Goal: Task Accomplishment & Management: Complete application form

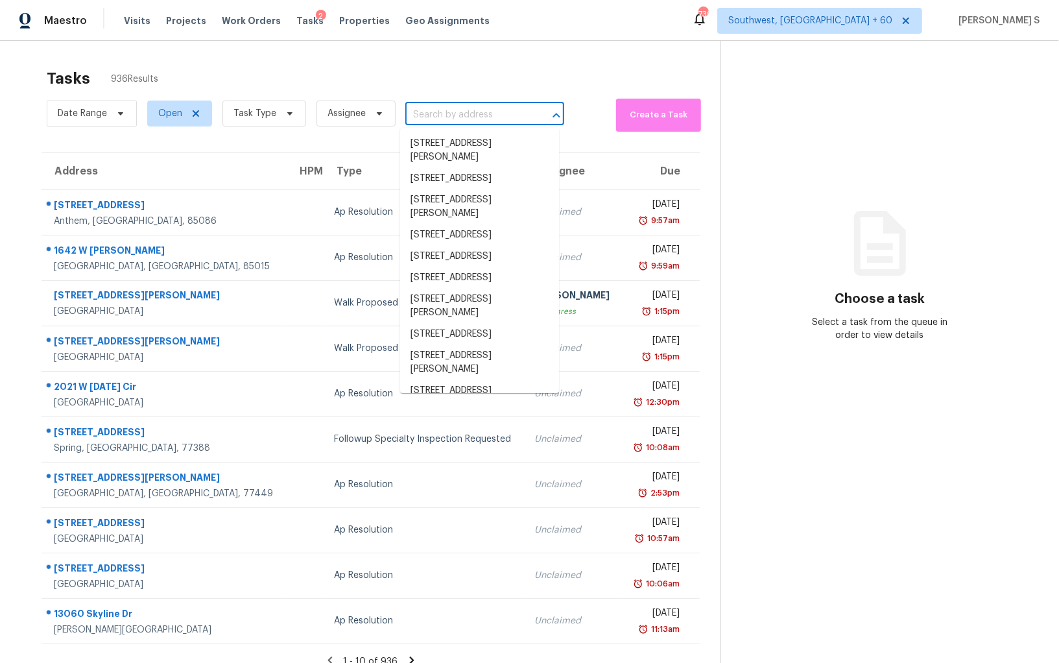
click at [481, 105] on input "text" at bounding box center [467, 115] width 123 height 20
paste input "[STREET_ADDRESS]"
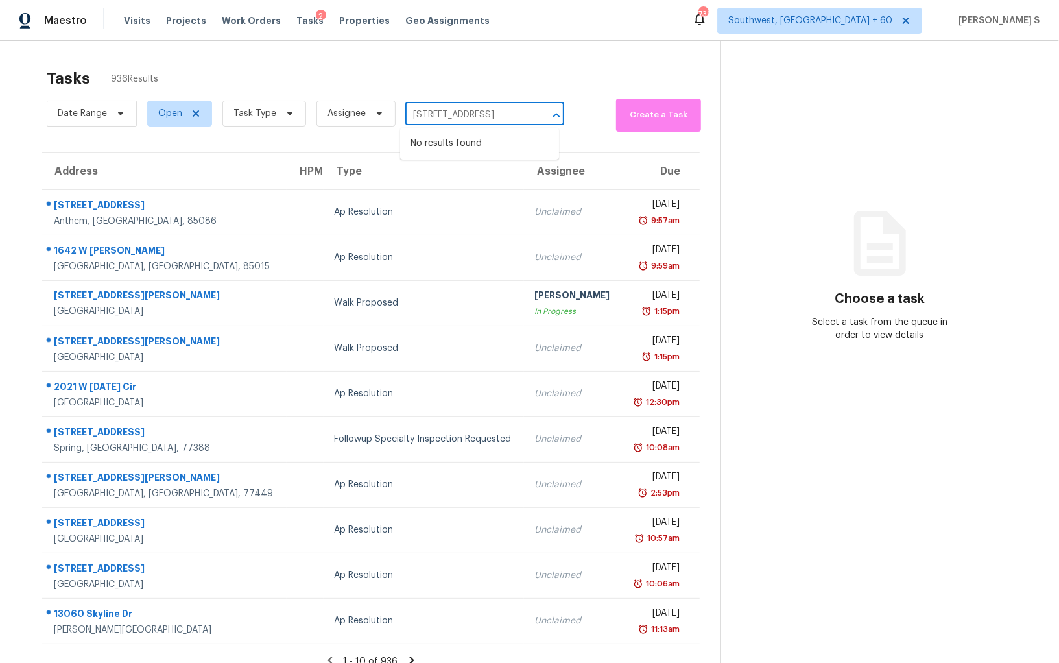
click at [424, 113] on input "[STREET_ADDRESS]" at bounding box center [467, 115] width 123 height 20
type input "1057 Aster Wa"
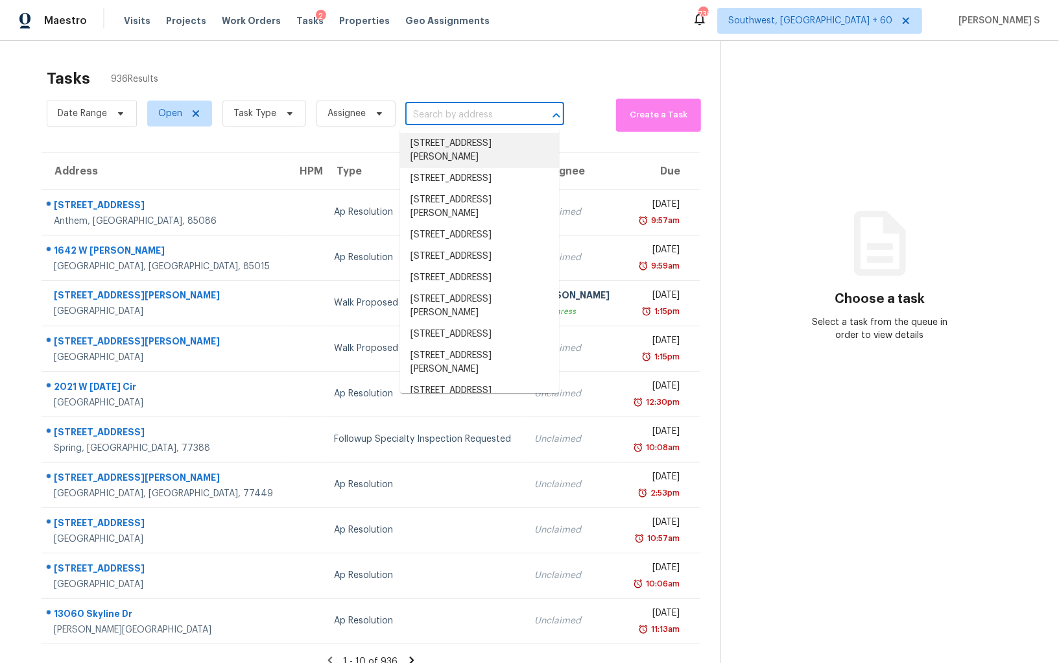
click at [442, 117] on input "text" at bounding box center [467, 115] width 123 height 20
paste input "[STREET_ADDRESS]"
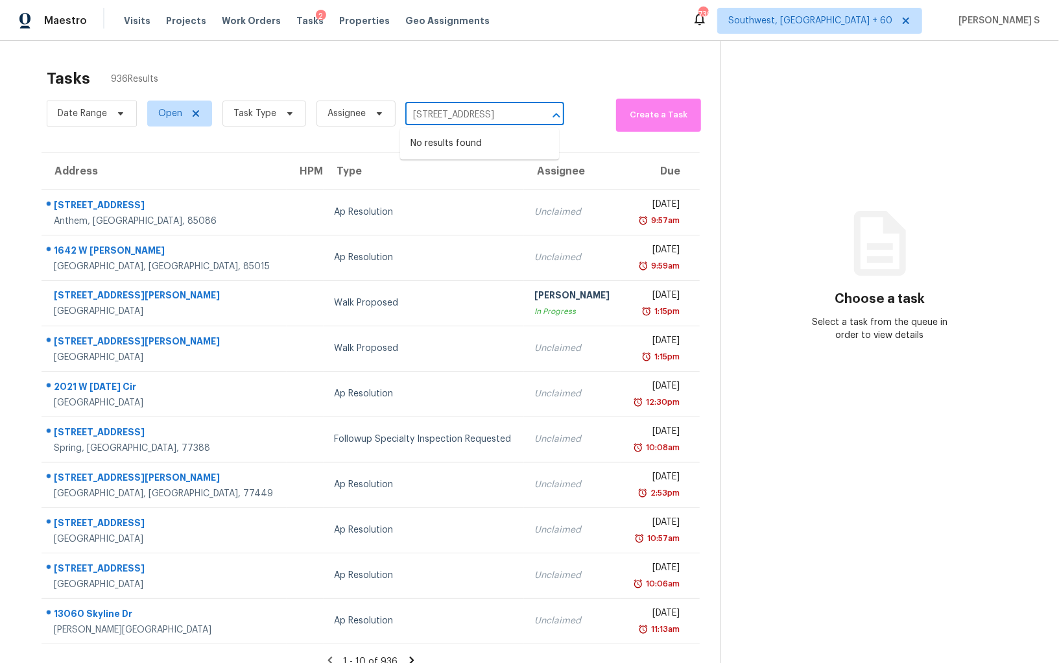
click at [422, 114] on input "[STREET_ADDRESS]" at bounding box center [467, 115] width 123 height 20
type input "1057 Aster"
click at [465, 141] on li "[STREET_ADDRESS]" at bounding box center [479, 143] width 159 height 21
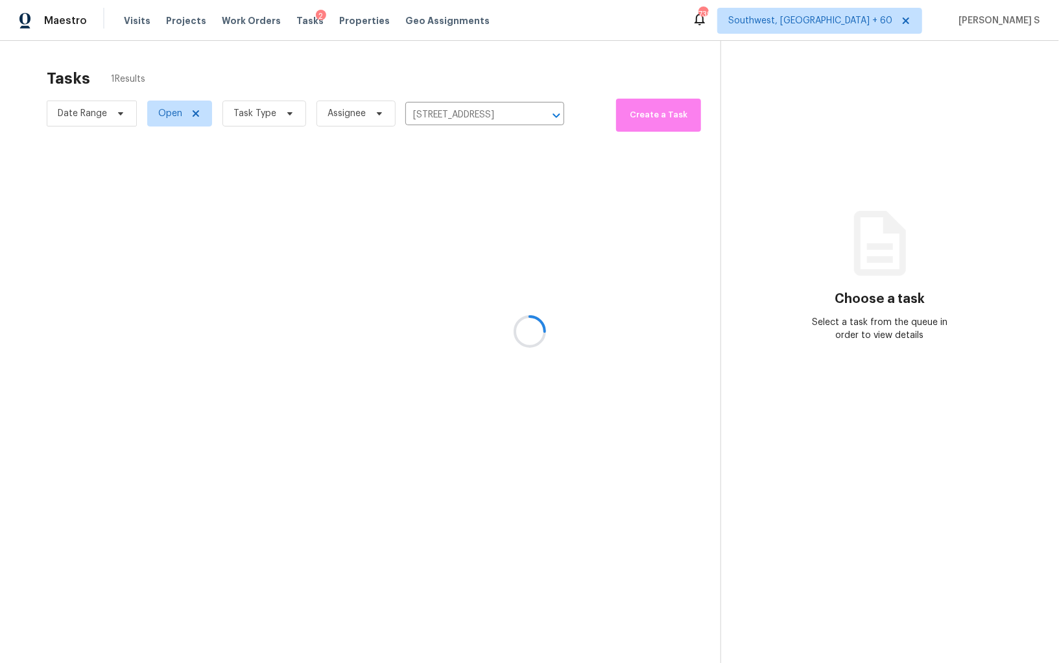
click at [490, 198] on div at bounding box center [529, 331] width 1059 height 663
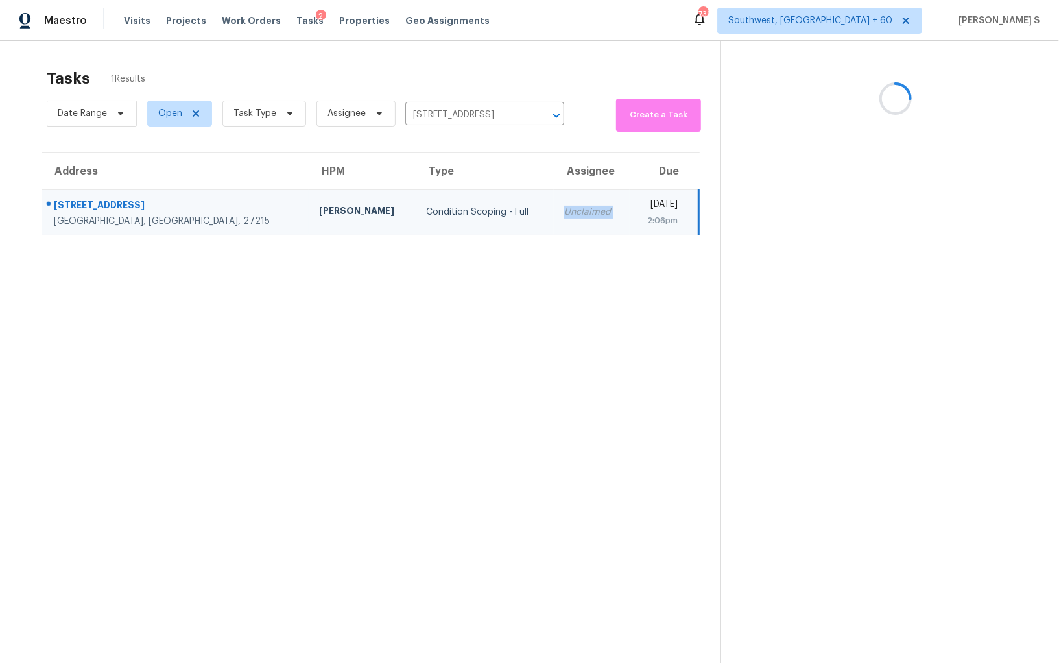
click at [554, 198] on td "Unclaimed" at bounding box center [591, 211] width 75 height 45
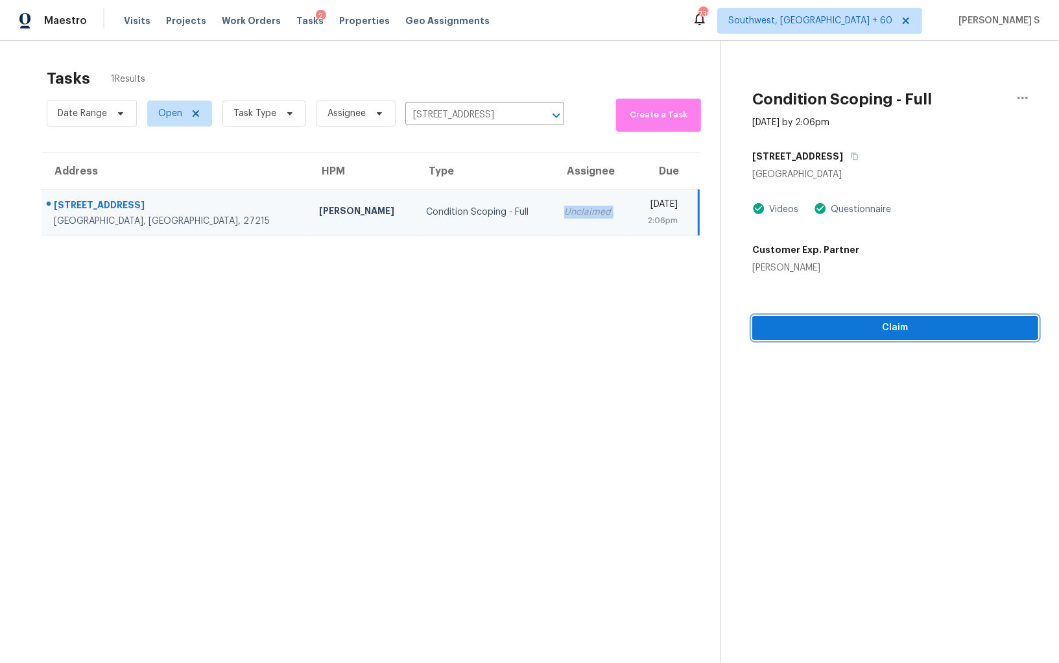
click at [878, 321] on span "Claim" at bounding box center [895, 328] width 265 height 16
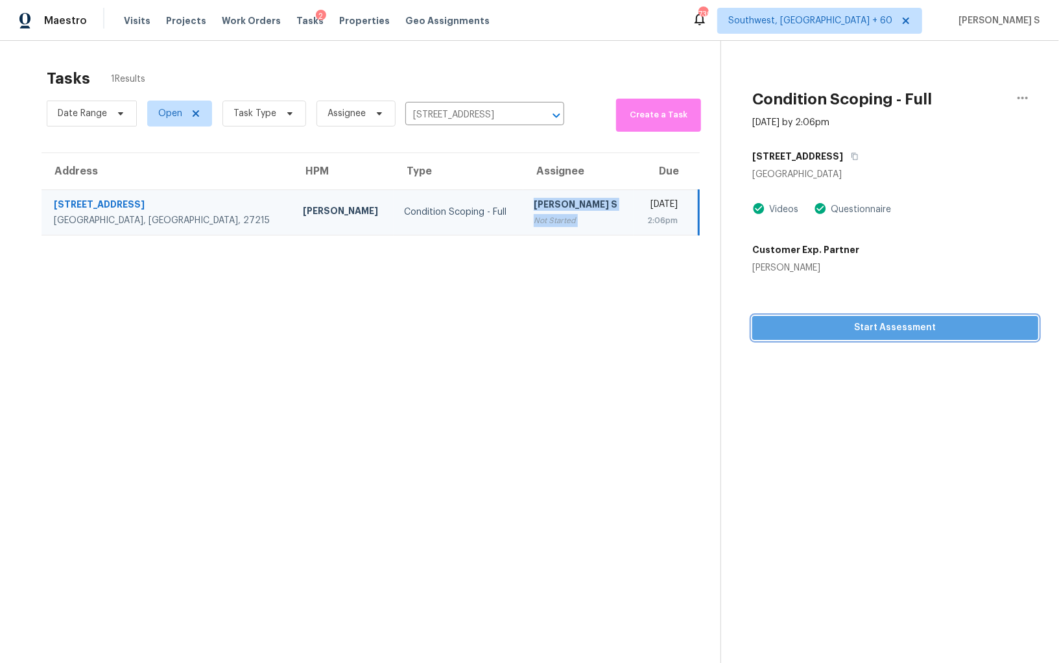
click at [894, 329] on span "Start Assessment" at bounding box center [895, 328] width 265 height 16
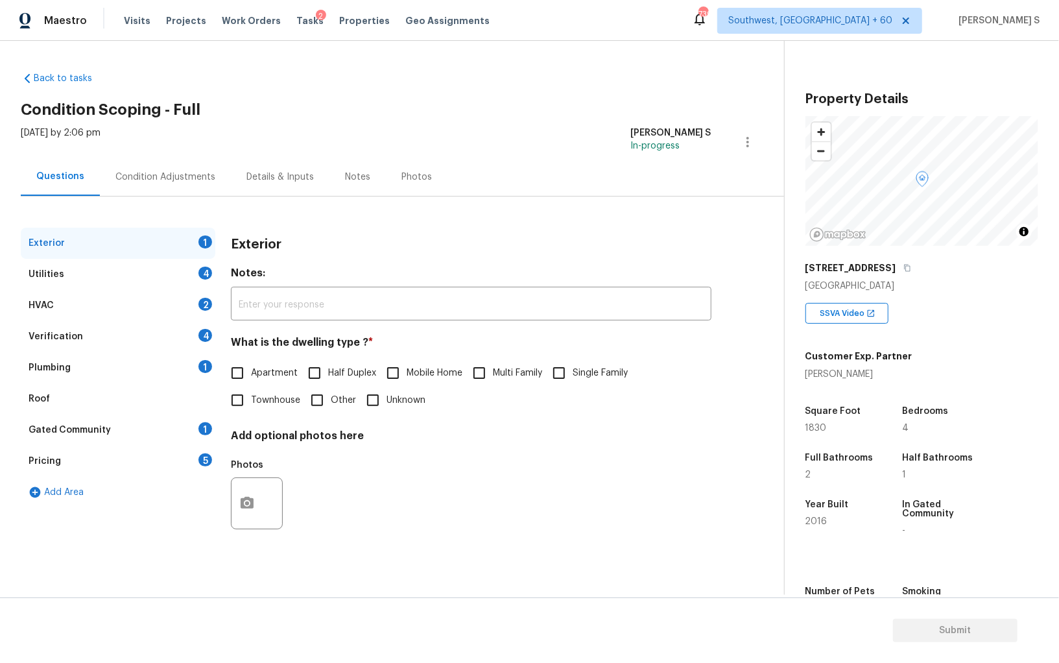
scroll to position [90, 0]
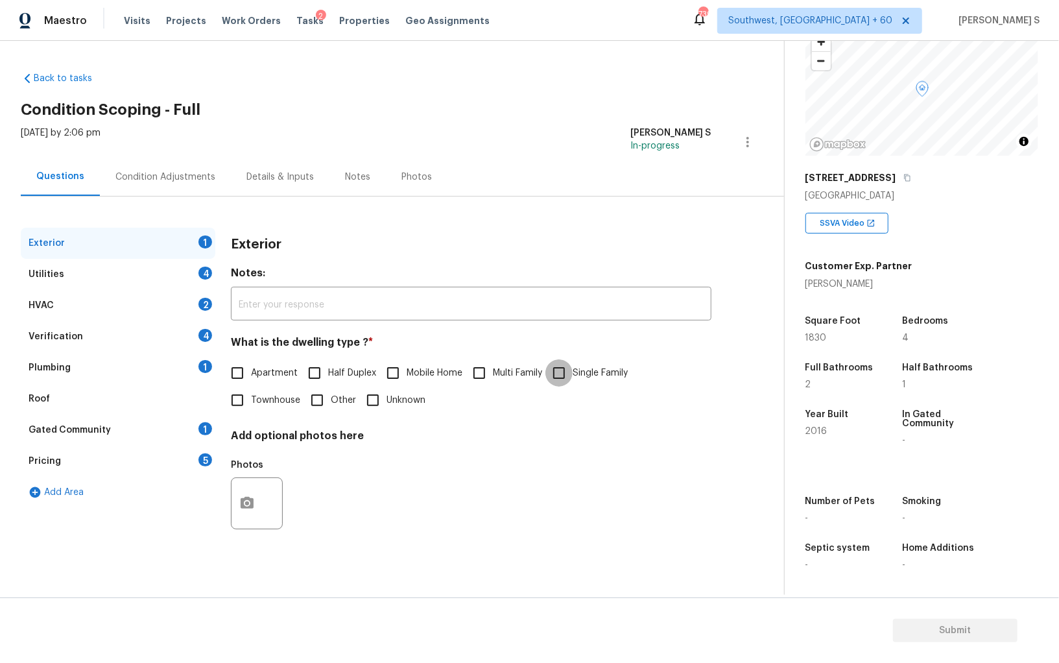
click at [568, 372] on input "Single Family" at bounding box center [559, 372] width 27 height 27
checkbox input "true"
click at [202, 365] on div "1" at bounding box center [206, 366] width 14 height 13
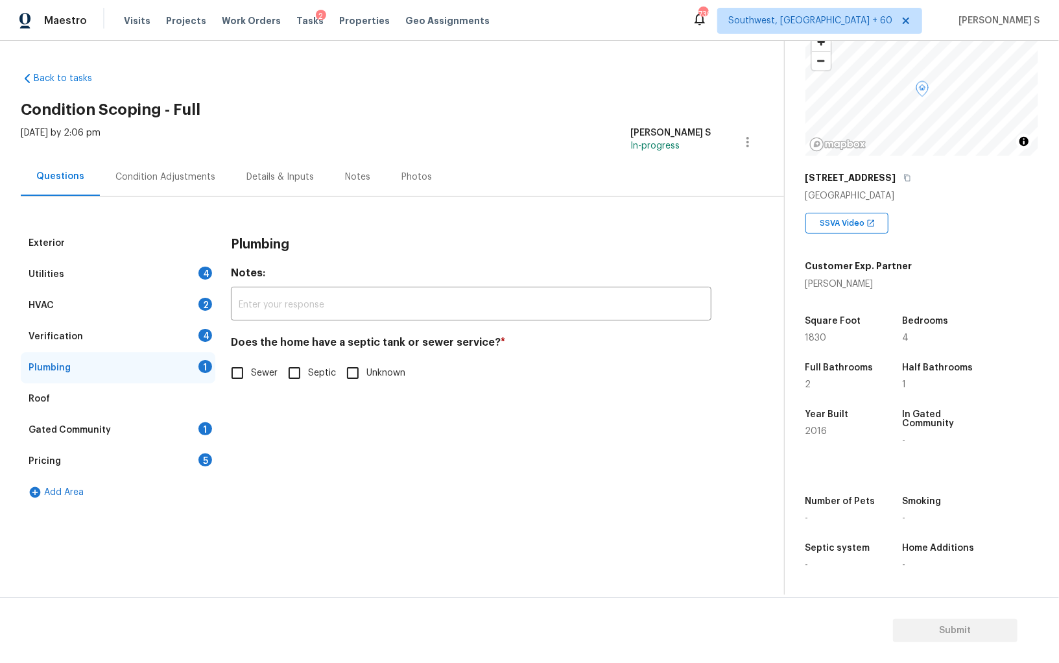
click at [188, 271] on div "Utilities 4" at bounding box center [118, 274] width 195 height 31
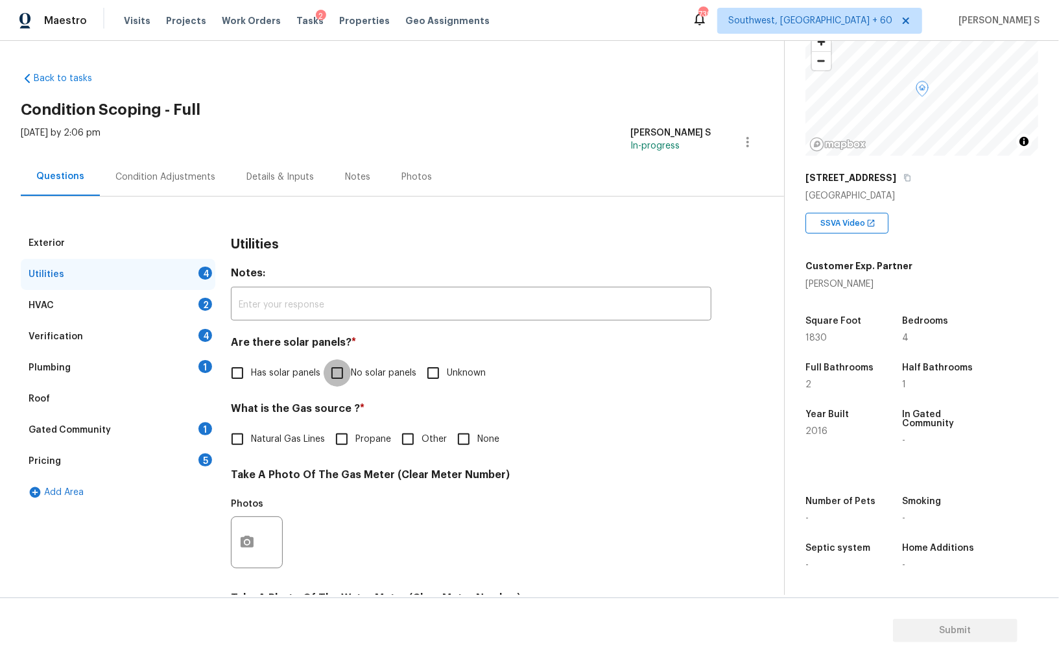
click at [348, 367] on input "No solar panels" at bounding box center [337, 372] width 27 height 27
checkbox input "true"
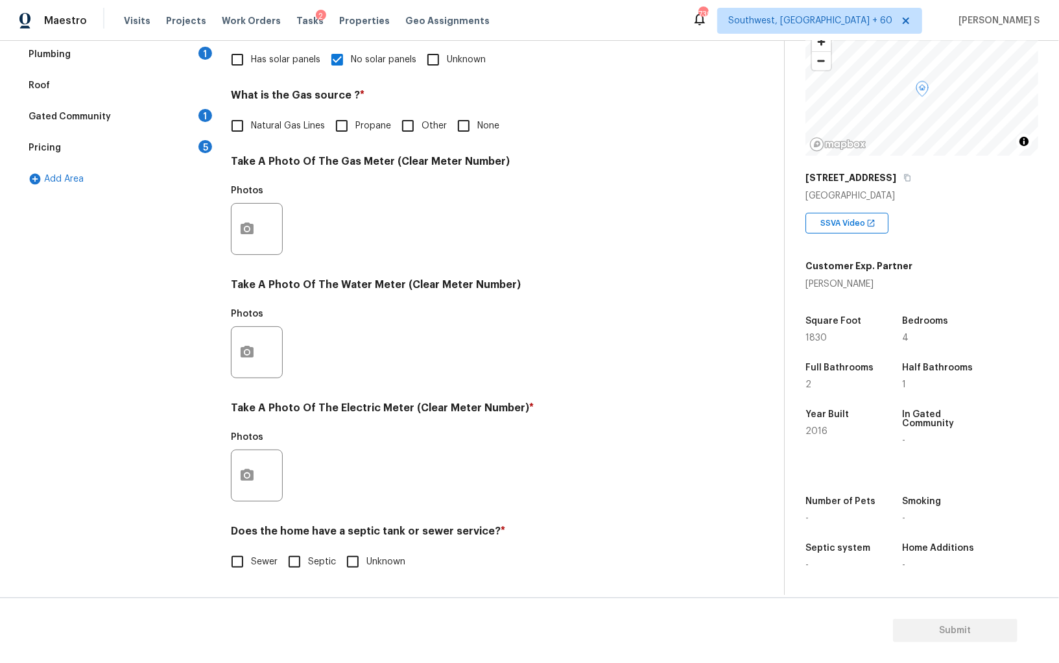
scroll to position [313, 0]
click at [238, 563] on input "Sewer" at bounding box center [237, 561] width 27 height 27
checkbox input "true"
click at [237, 467] on button "button" at bounding box center [247, 475] width 31 height 51
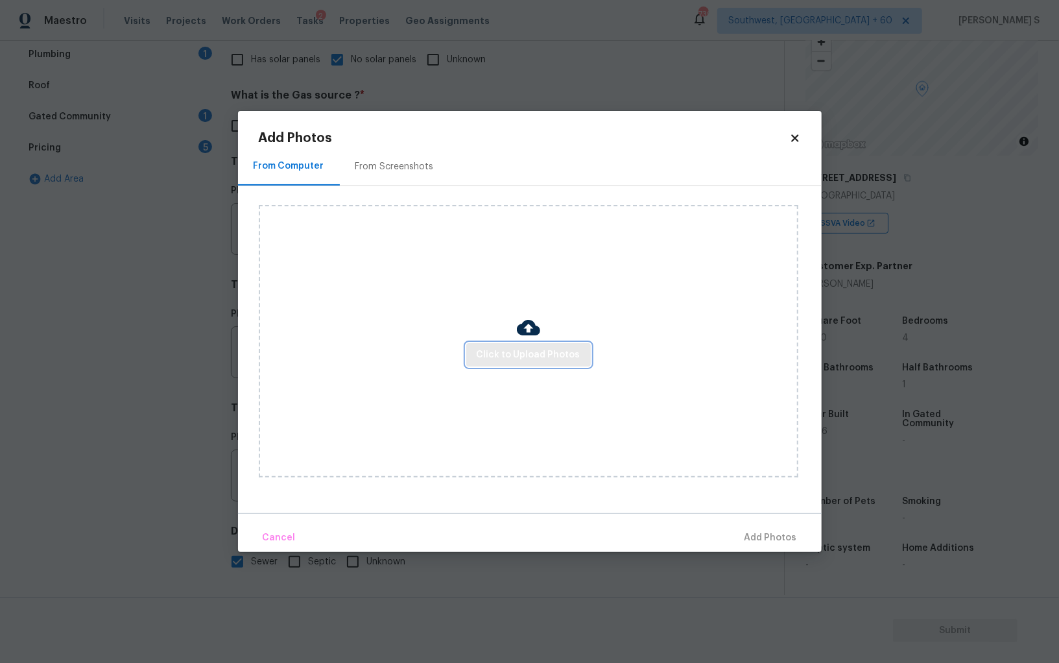
click at [492, 350] on span "Click to Upload Photos" at bounding box center [529, 355] width 104 height 16
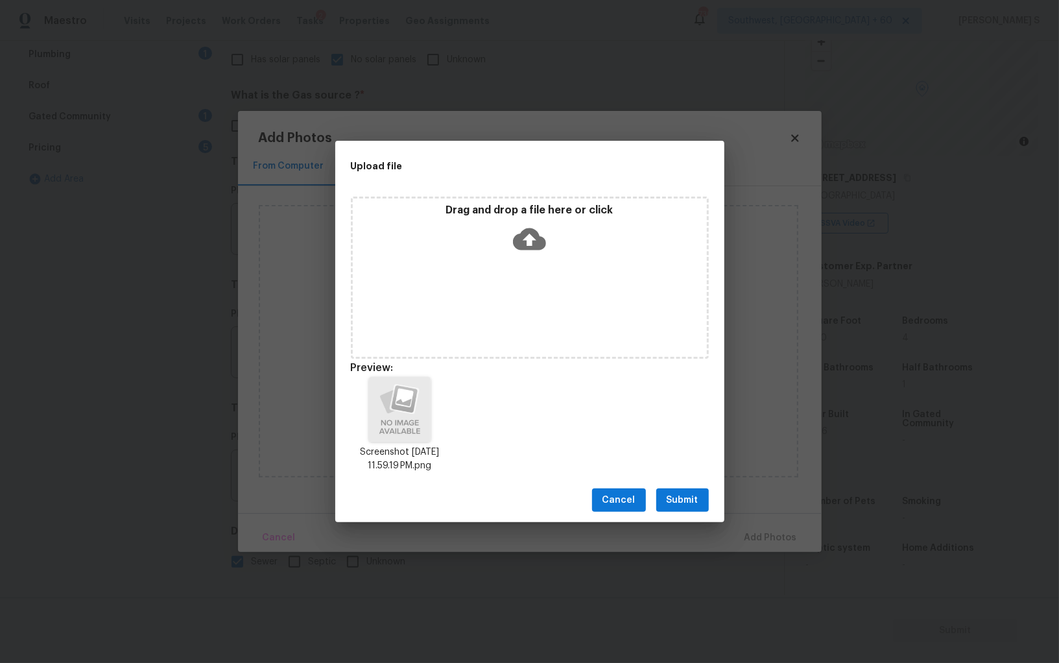
click at [697, 494] on span "Submit" at bounding box center [683, 500] width 32 height 16
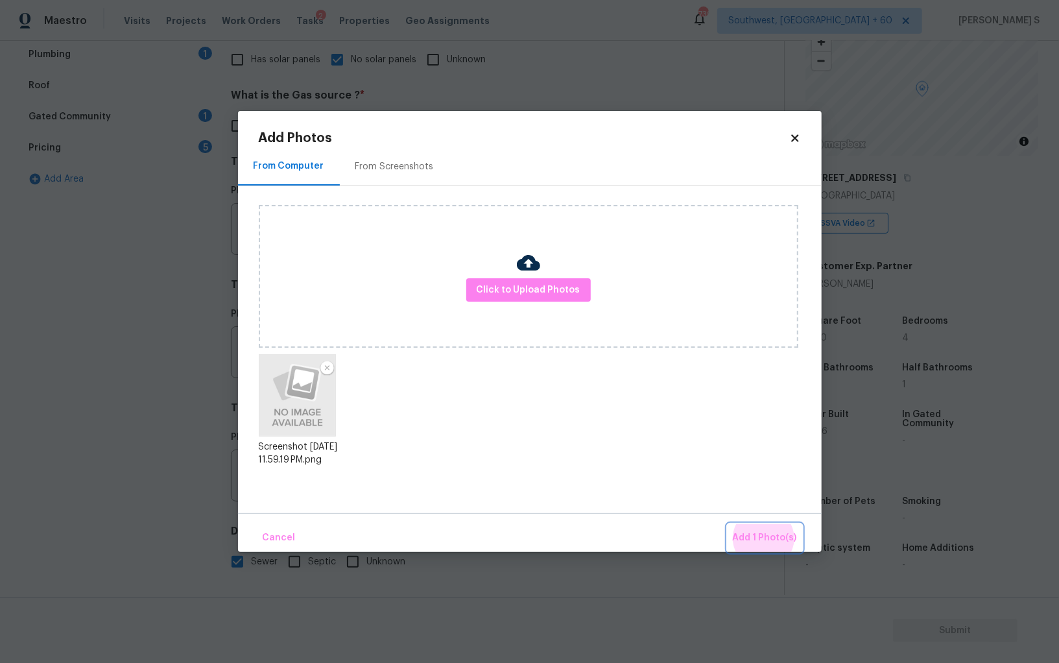
click at [728, 524] on button "Add 1 Photo(s)" at bounding box center [765, 538] width 75 height 28
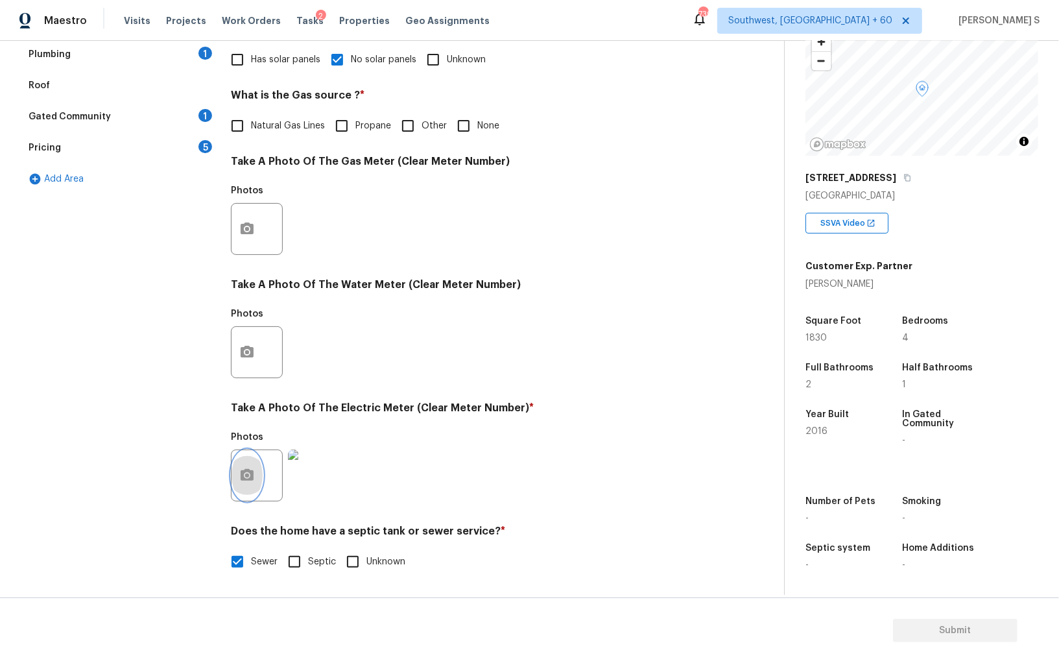
scroll to position [177, 0]
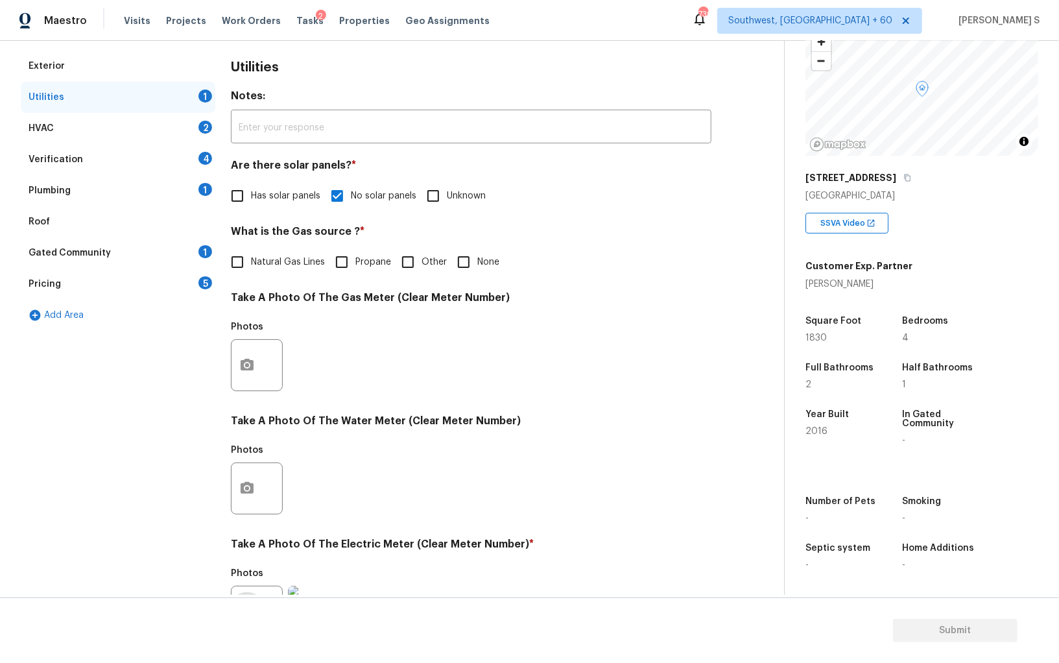
click at [185, 189] on div "Plumbing 1" at bounding box center [118, 190] width 195 height 31
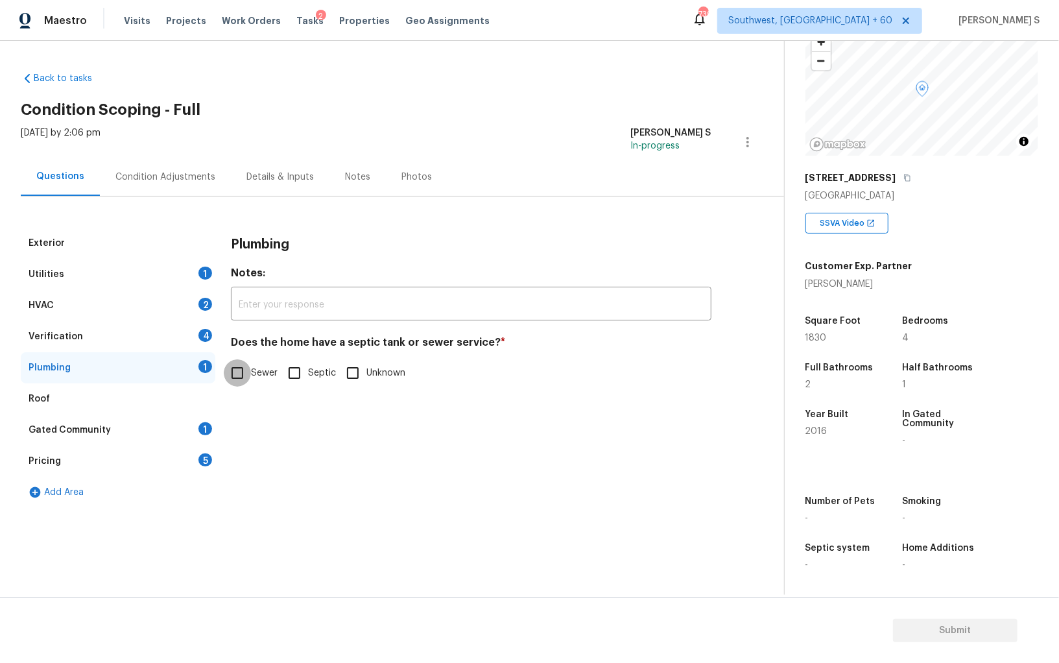
click at [236, 376] on input "Sewer" at bounding box center [237, 372] width 27 height 27
checkbox input "true"
click at [204, 423] on div "1" at bounding box center [206, 428] width 14 height 13
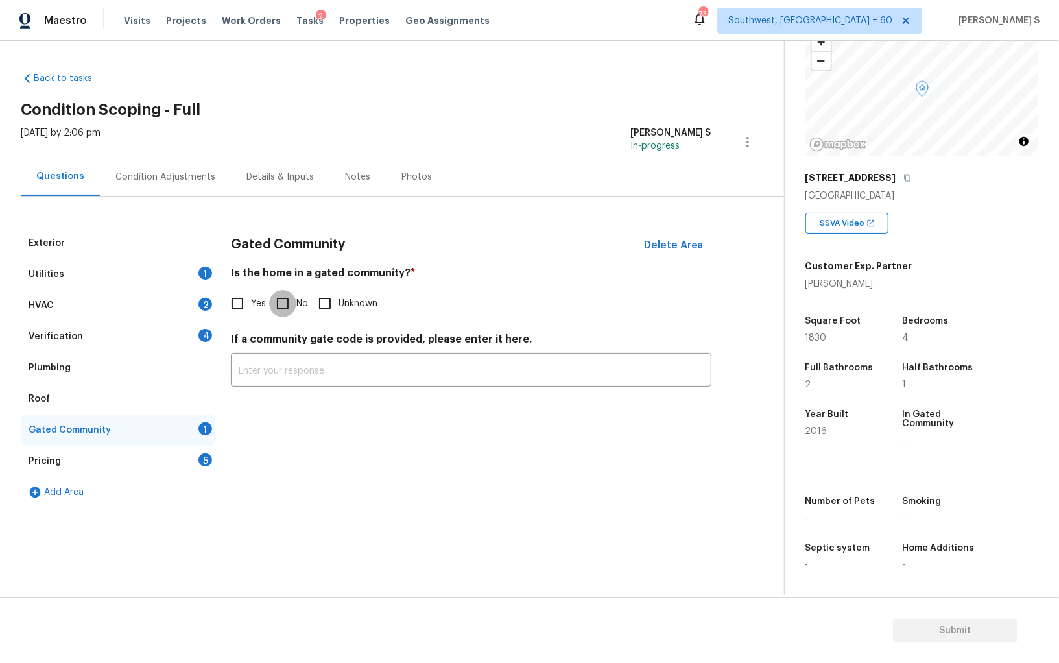
click at [277, 300] on input "No" at bounding box center [282, 303] width 27 height 27
checkbox input "true"
click at [195, 332] on div "Verification 4" at bounding box center [118, 336] width 195 height 31
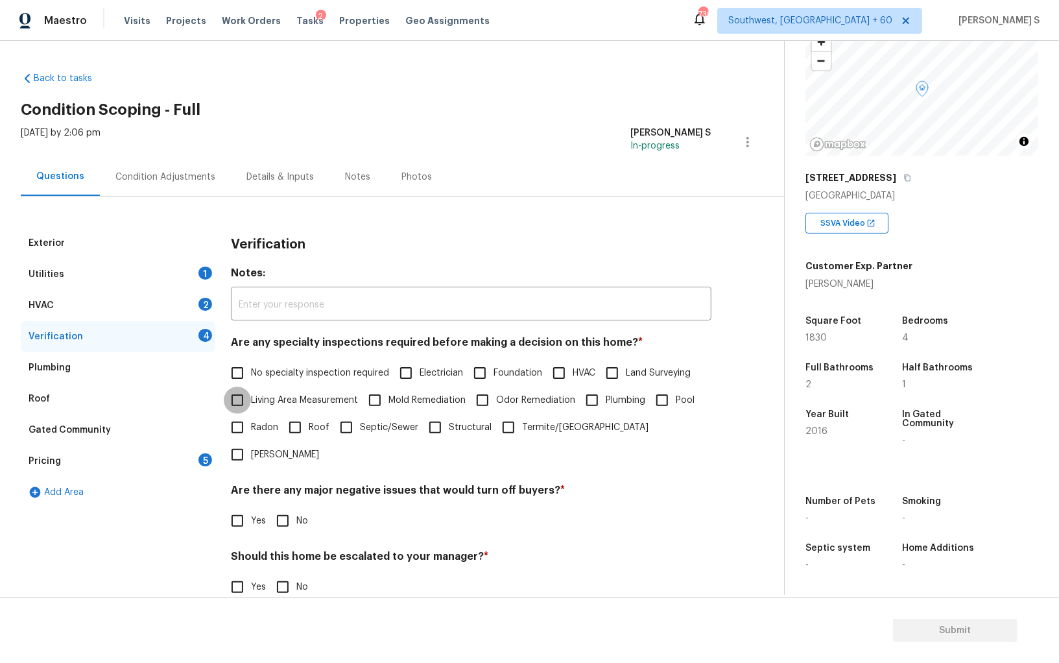
click at [230, 390] on input "Living Area Measurement" at bounding box center [237, 400] width 27 height 27
checkbox input "true"
click at [240, 367] on input "No specialty inspection required" at bounding box center [237, 372] width 27 height 27
checkbox input "true"
click at [241, 404] on input "Living Area Measurement" at bounding box center [237, 401] width 27 height 27
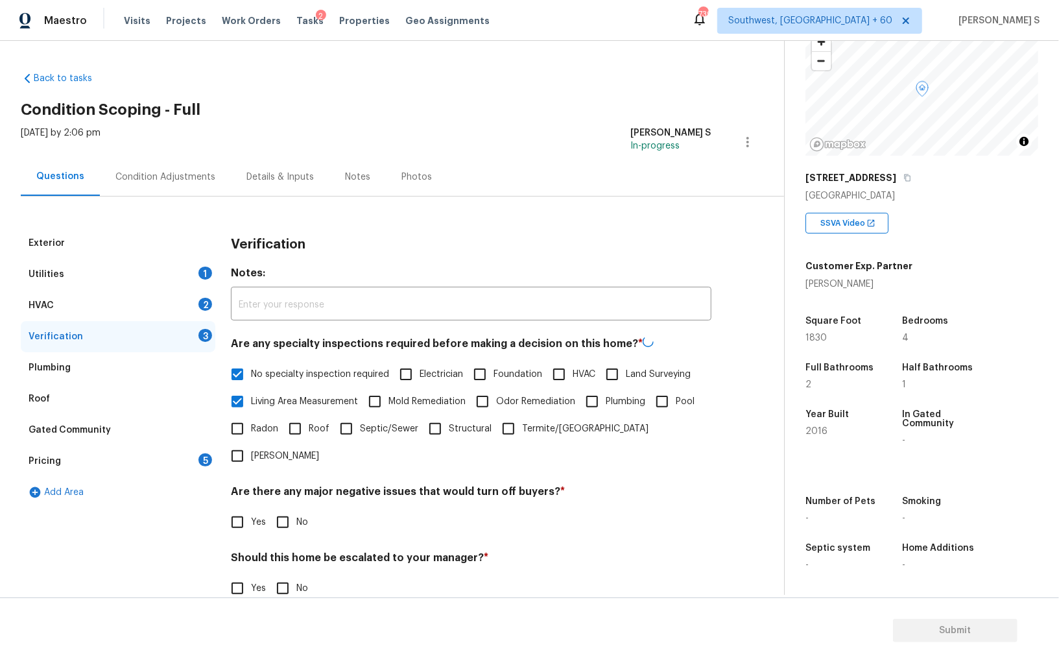
checkbox input "false"
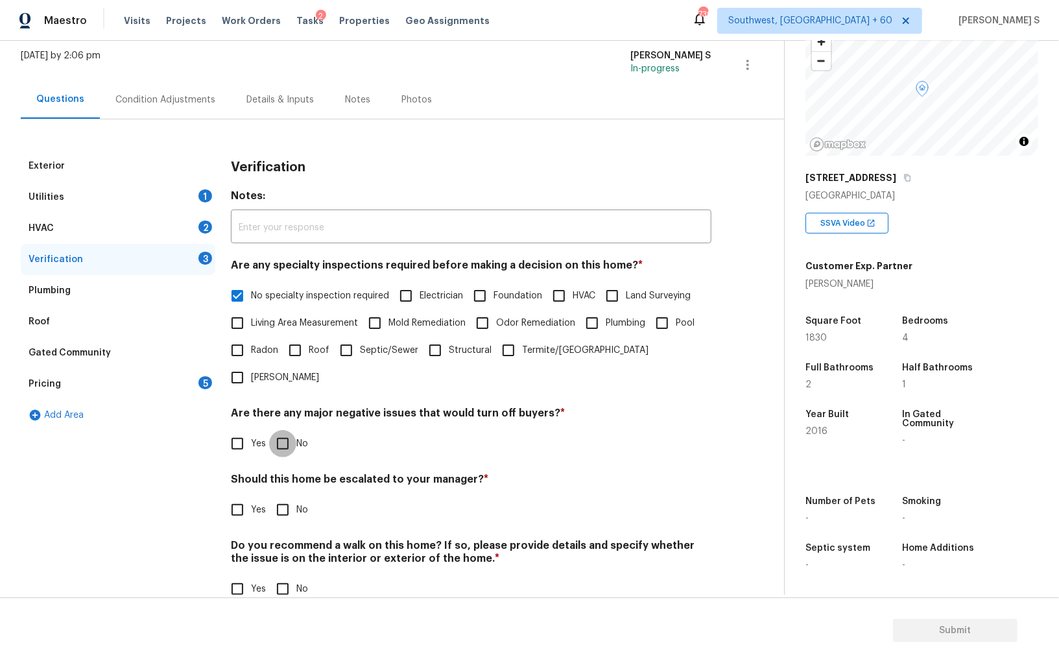
click at [272, 430] on input "No" at bounding box center [282, 443] width 27 height 27
checkbox input "true"
click at [282, 545] on div "Do you recommend a walk on this home? If so, please provide details and specify…" at bounding box center [471, 571] width 481 height 64
click at [287, 575] on input "No" at bounding box center [282, 588] width 27 height 27
checkbox input "true"
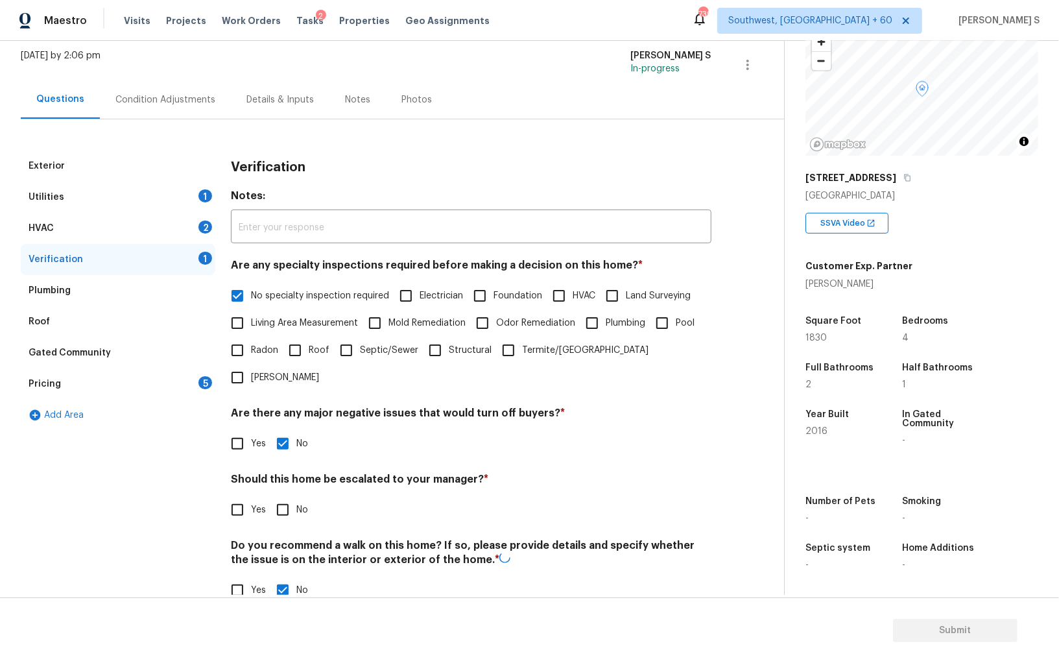
scroll to position [0, 0]
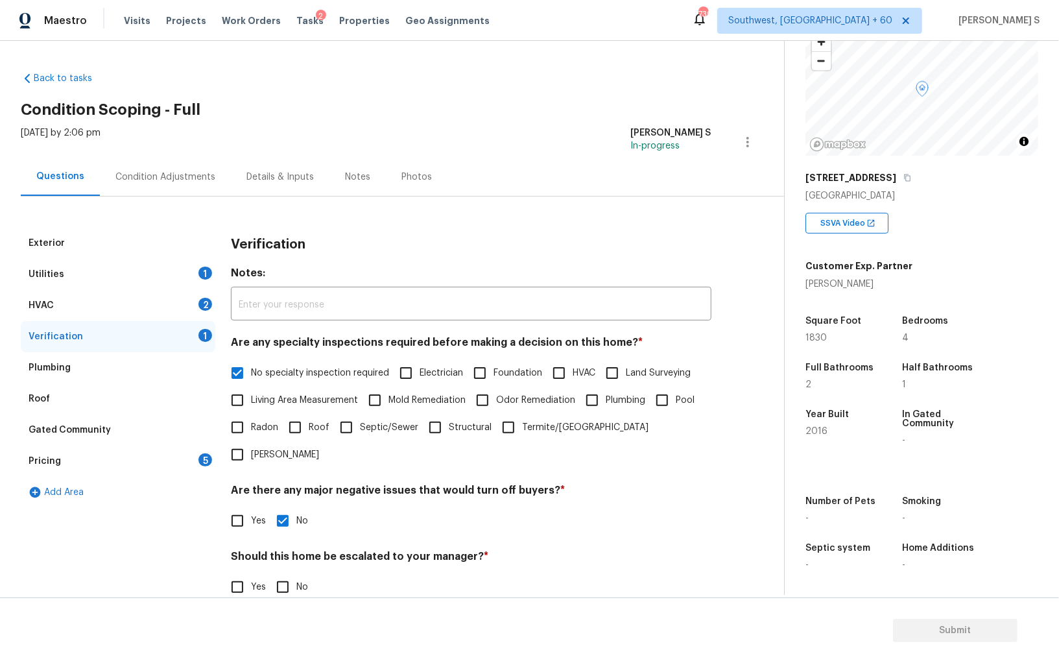
click at [206, 297] on div "HVAC 2" at bounding box center [118, 305] width 195 height 31
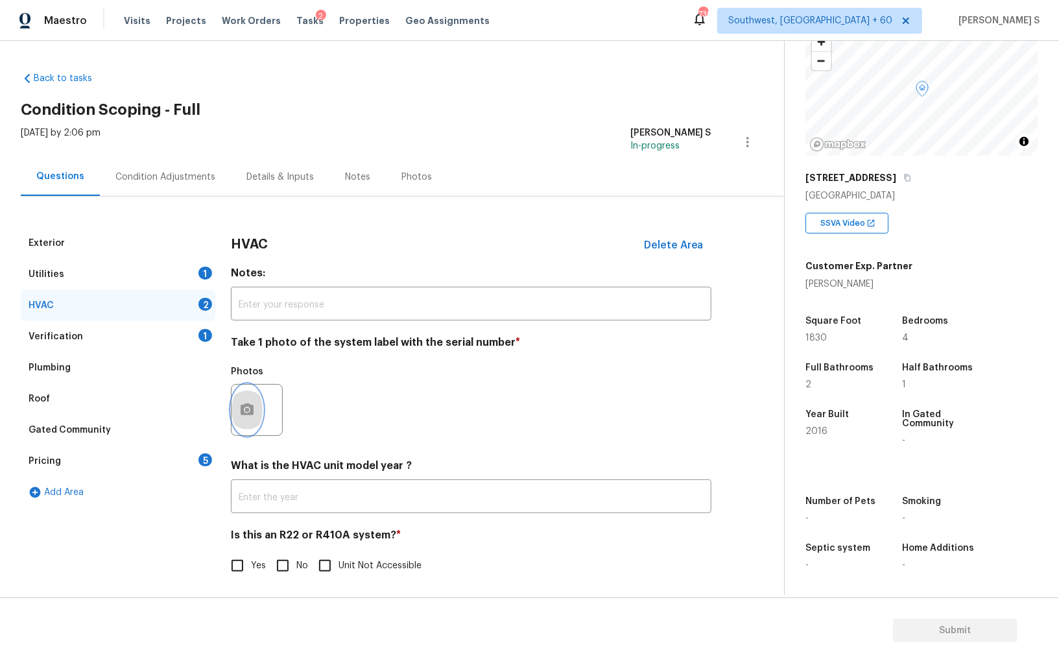
click at [248, 409] on circle "button" at bounding box center [247, 410] width 4 height 4
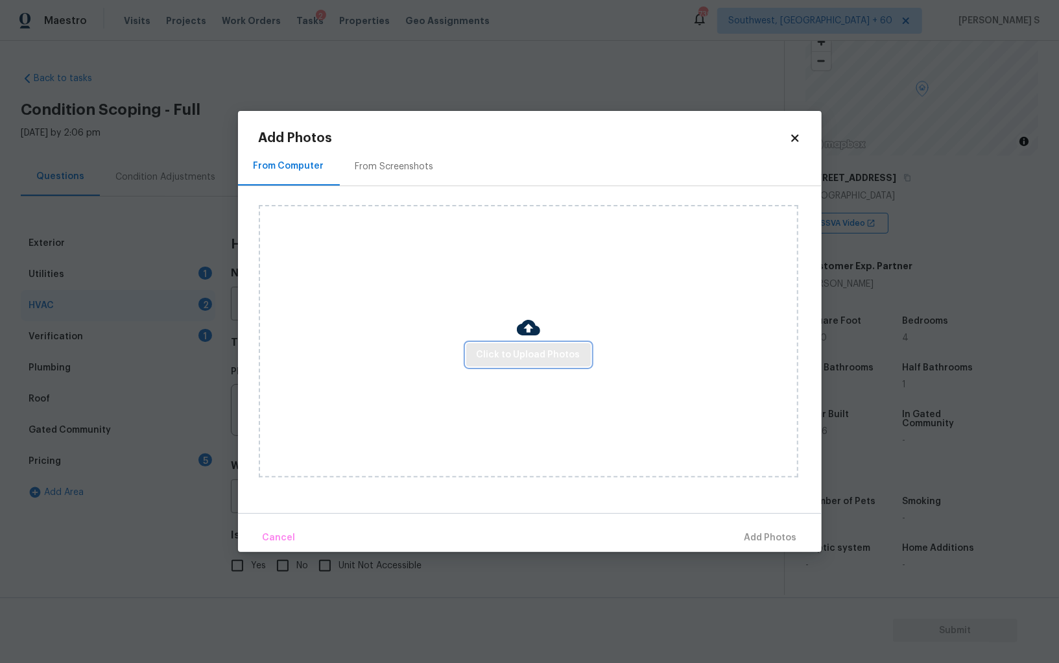
click at [475, 361] on button "Click to Upload Photos" at bounding box center [528, 355] width 125 height 24
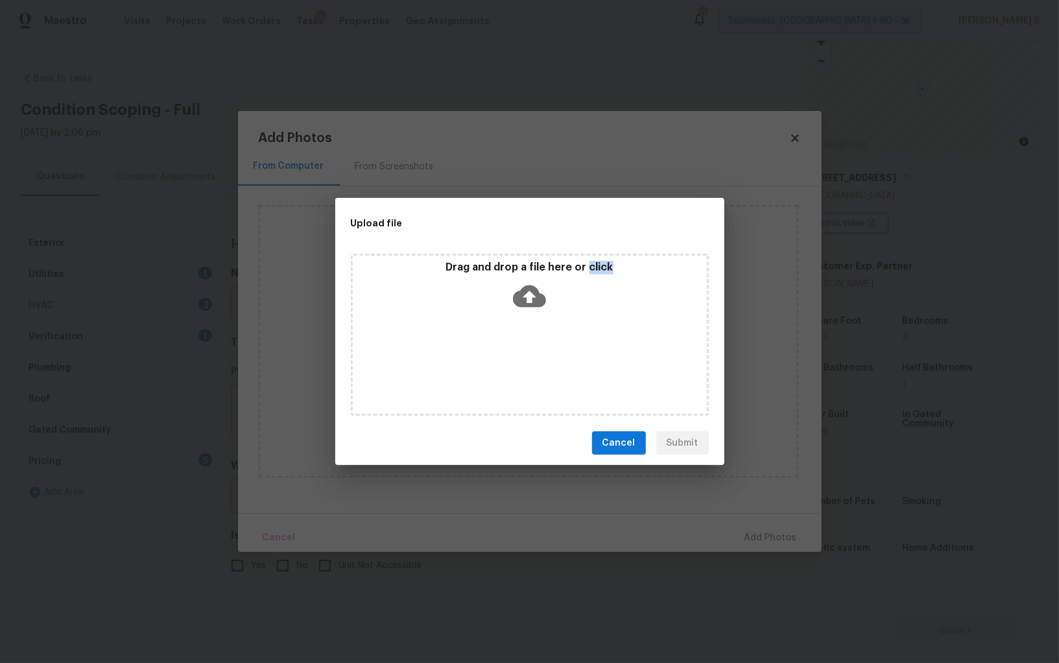
click at [475, 361] on div "Drag and drop a file here or click" at bounding box center [530, 335] width 358 height 162
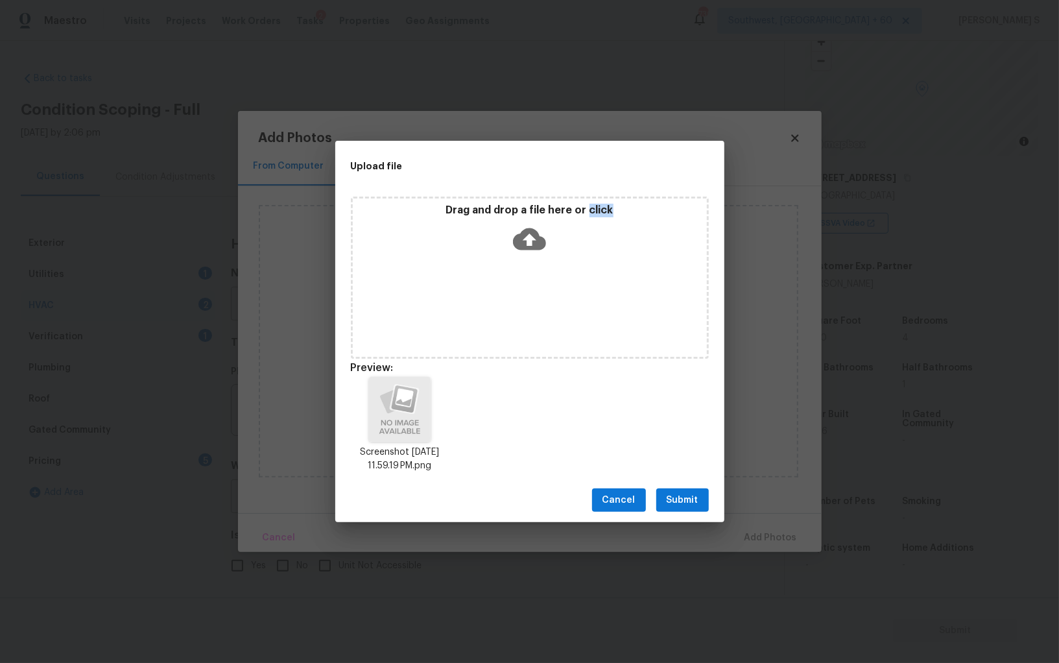
click at [681, 503] on span "Submit" at bounding box center [683, 500] width 32 height 16
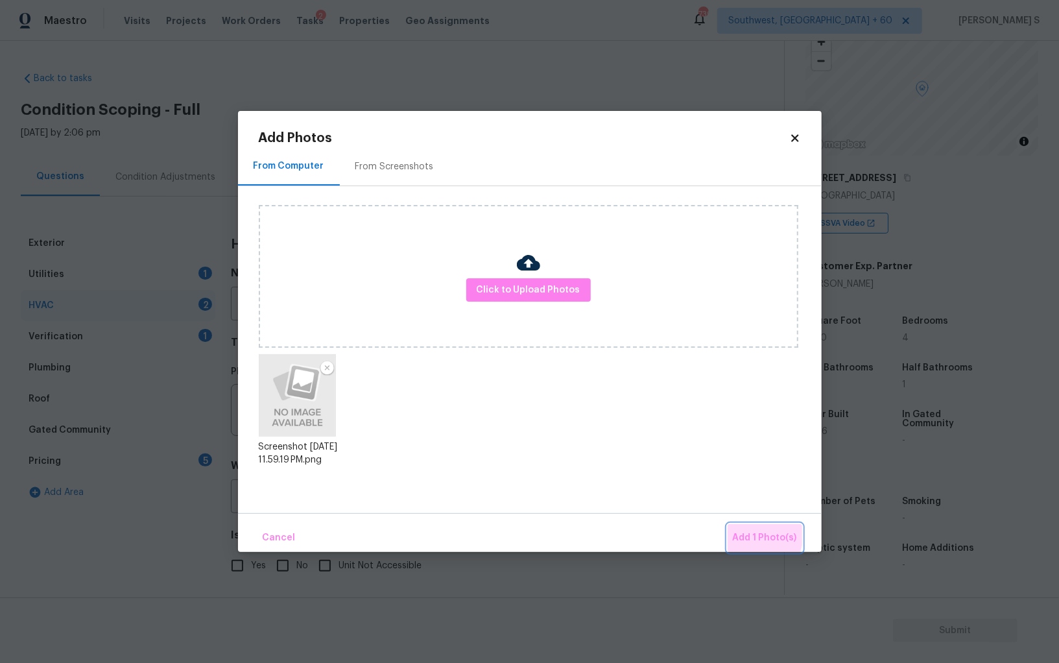
click at [742, 531] on span "Add 1 Photo(s)" at bounding box center [765, 538] width 64 height 16
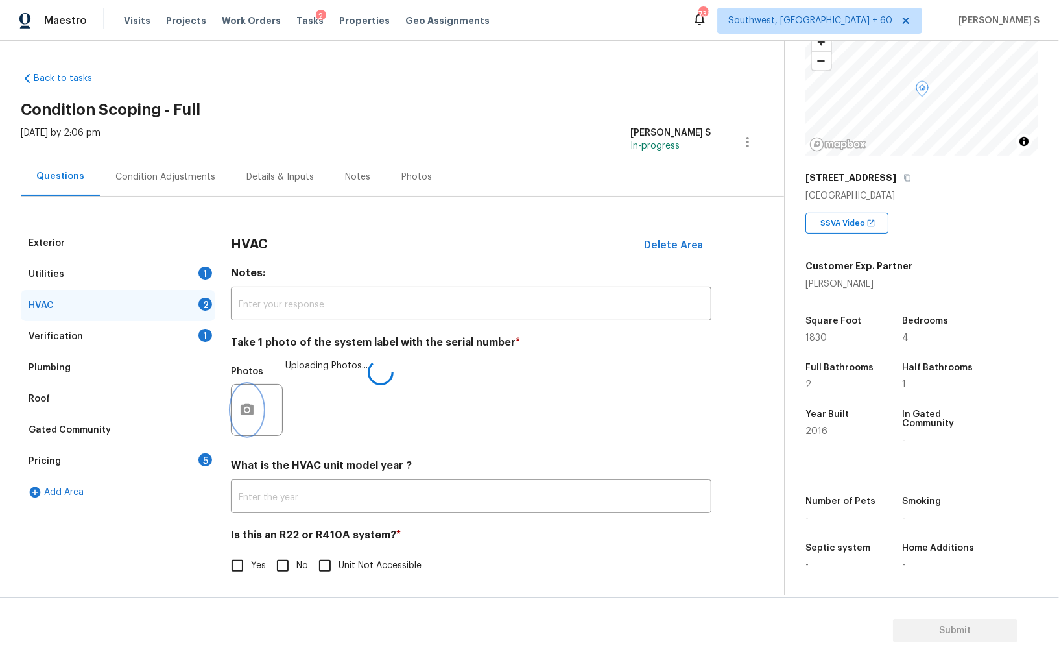
scroll to position [5, 0]
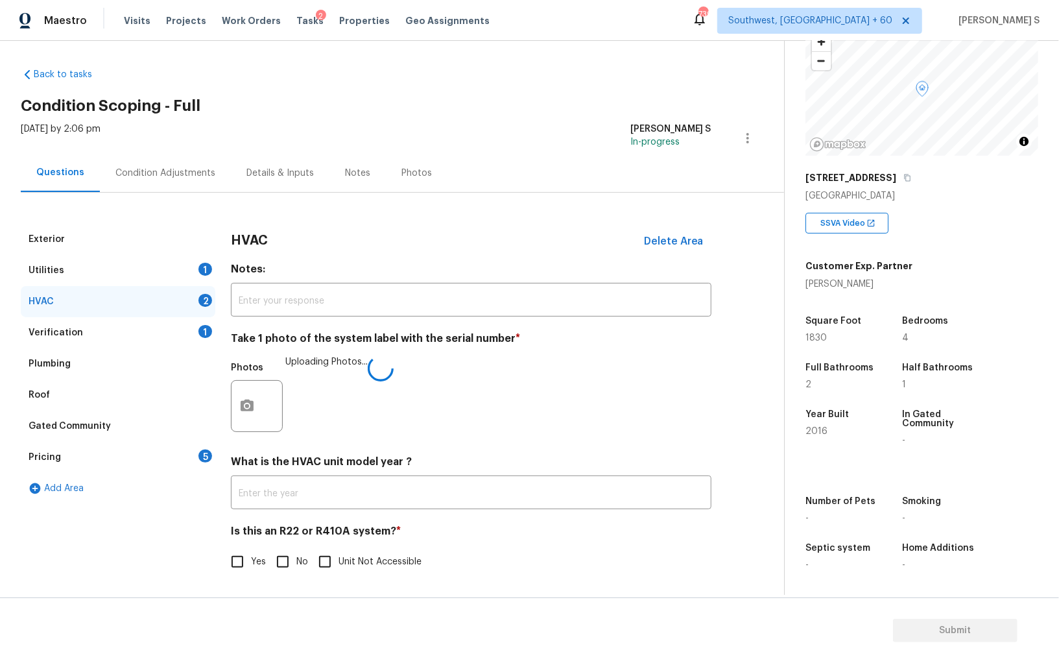
click at [285, 553] on input "No" at bounding box center [282, 561] width 27 height 27
checkbox input "true"
click at [141, 468] on div "Pricing 5" at bounding box center [118, 457] width 195 height 31
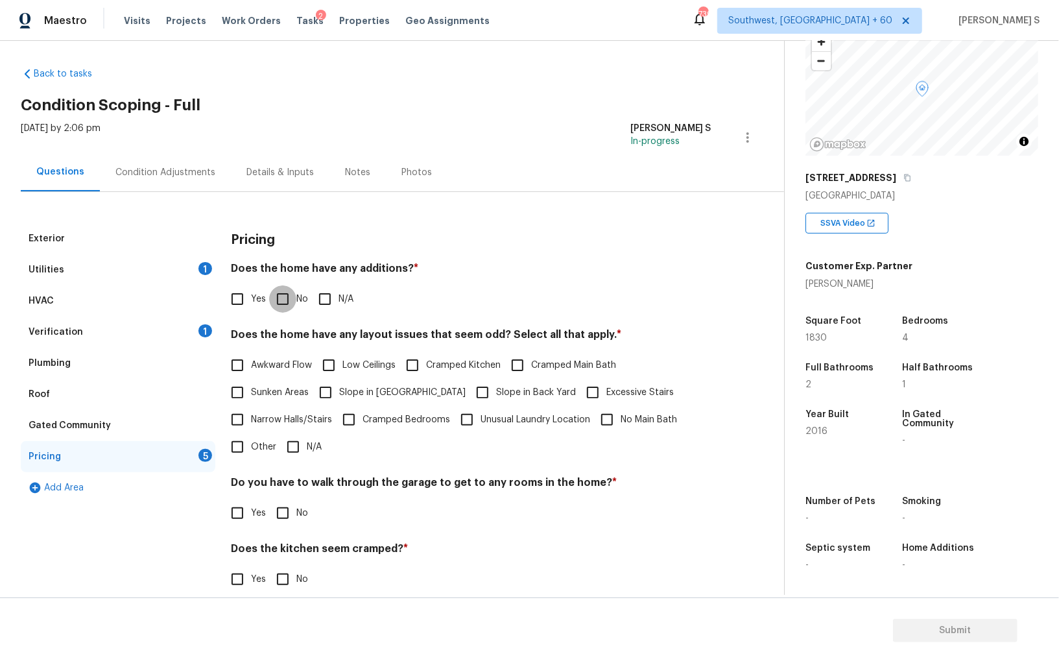
click at [295, 306] on input "No" at bounding box center [282, 298] width 27 height 27
checkbox input "true"
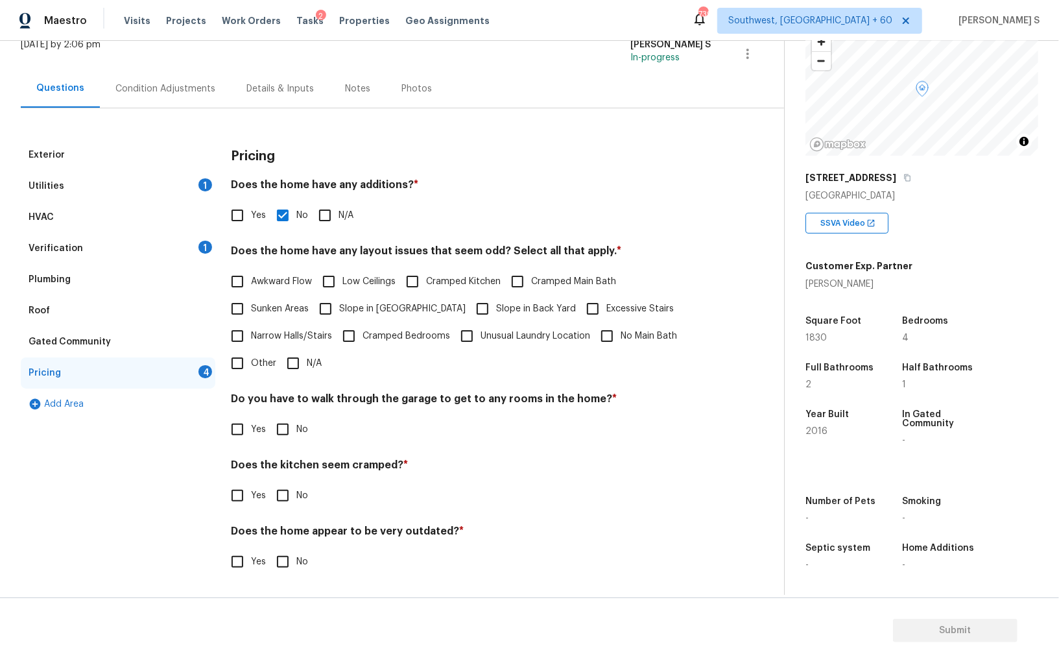
scroll to position [88, 0]
click at [292, 426] on input "No" at bounding box center [282, 430] width 27 height 27
checkbox input "true"
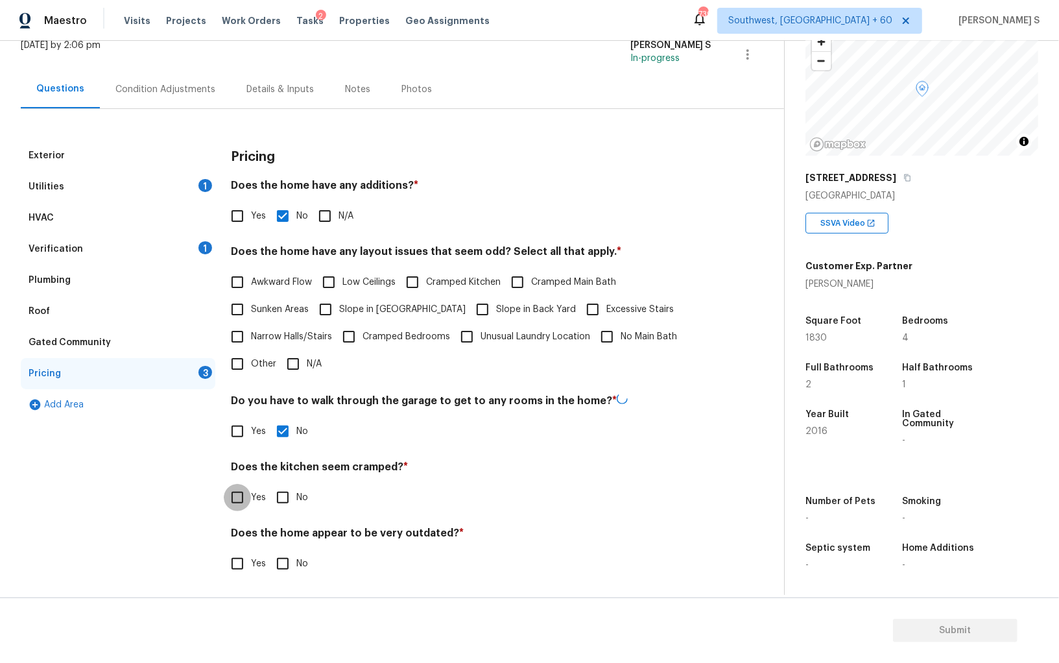
click at [269, 484] on input "No" at bounding box center [282, 497] width 27 height 27
checkbox input "true"
click at [269, 550] on input "No" at bounding box center [282, 563] width 27 height 27
checkbox input "true"
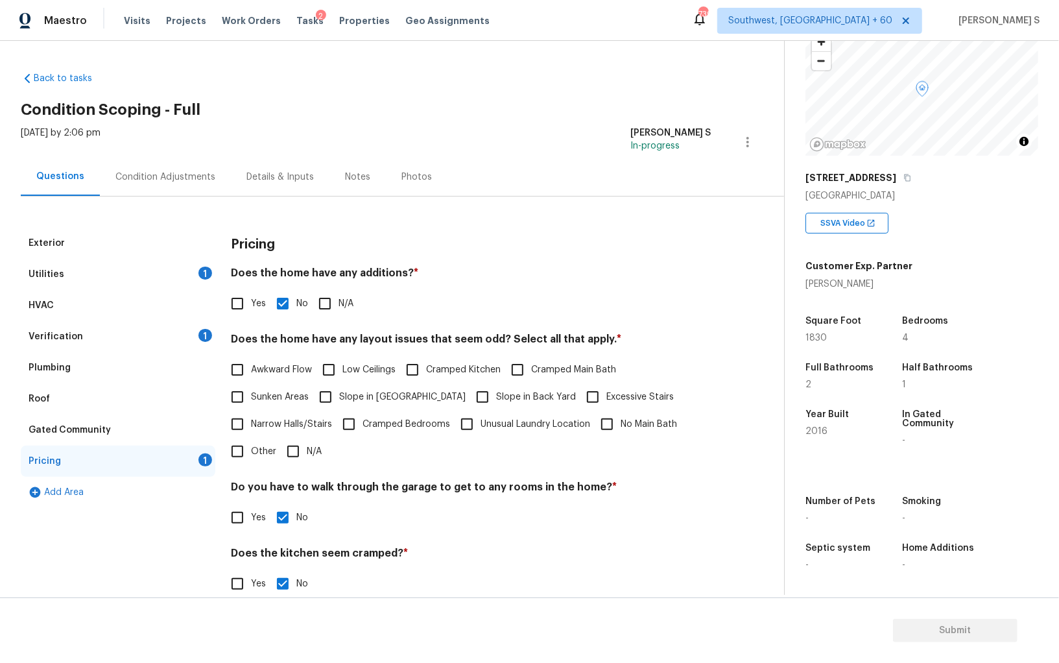
click at [195, 172] on div "Condition Adjustments" at bounding box center [165, 177] width 100 height 13
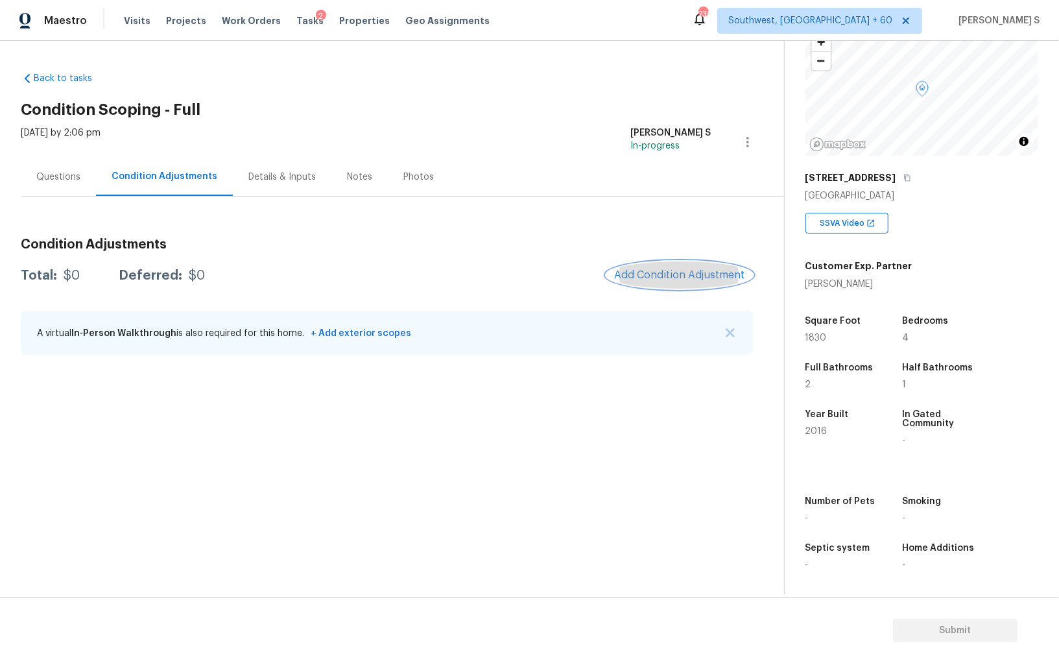
click at [672, 277] on span "Add Condition Adjustment" at bounding box center [679, 275] width 131 height 12
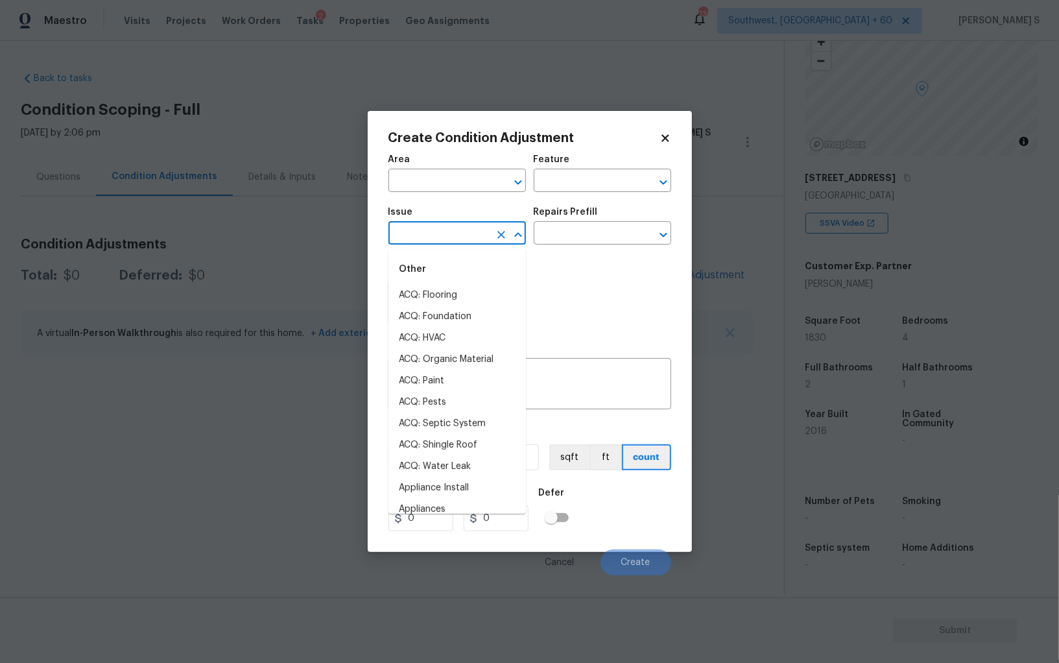
click at [440, 239] on input "text" at bounding box center [439, 234] width 101 height 20
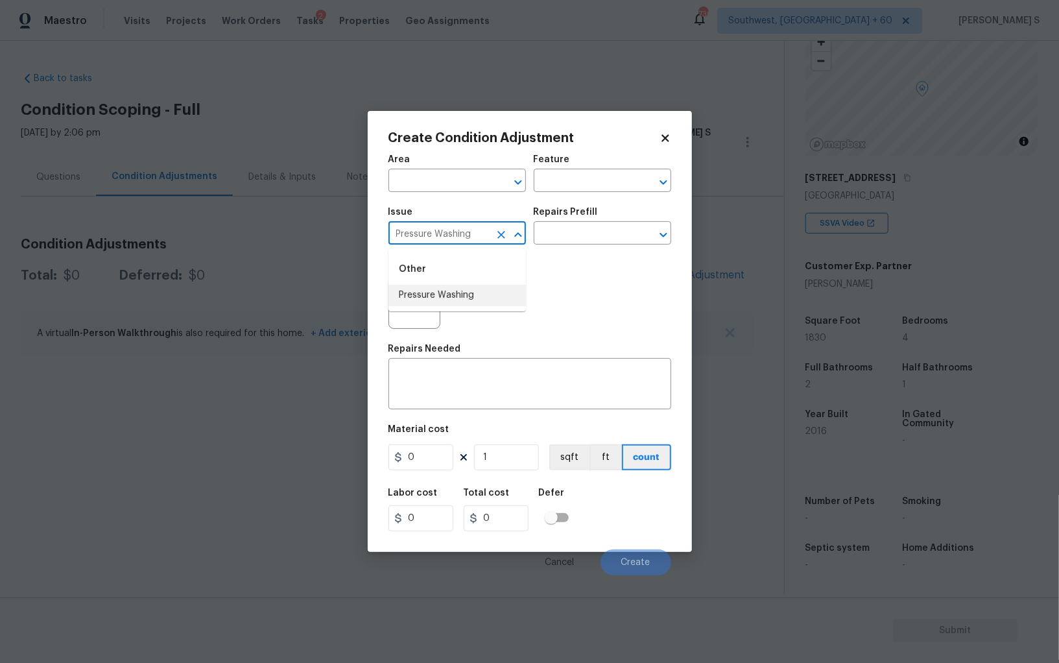
type input "Pressure Washing"
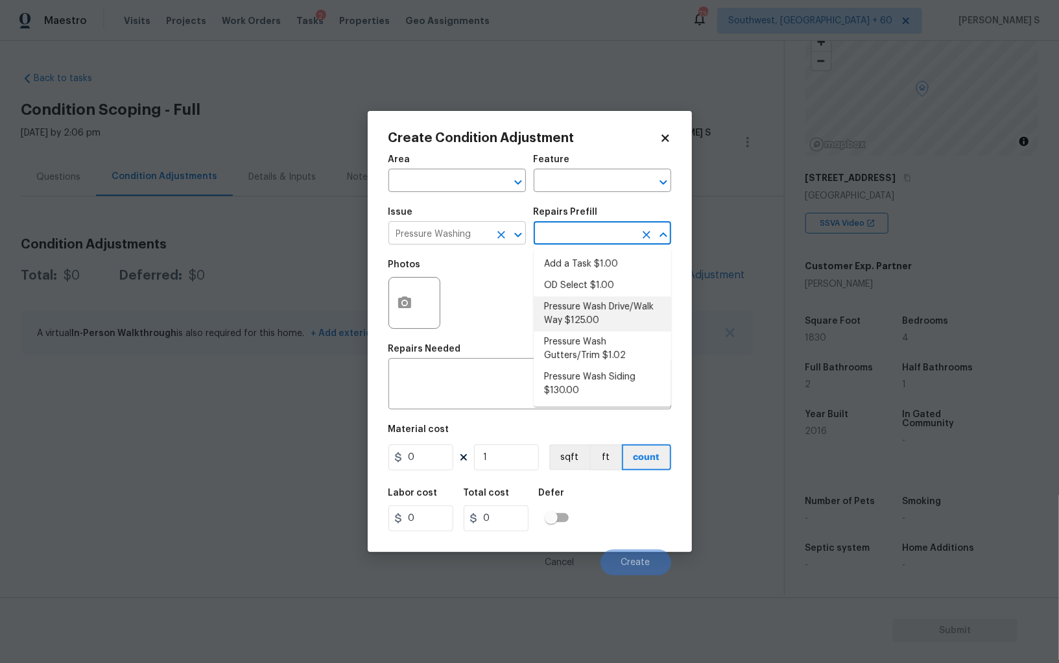
type input "Siding"
type textarea "Pressure wash the driveways/walkways as directed by the PM. Ensure that all deb…"
type input "125"
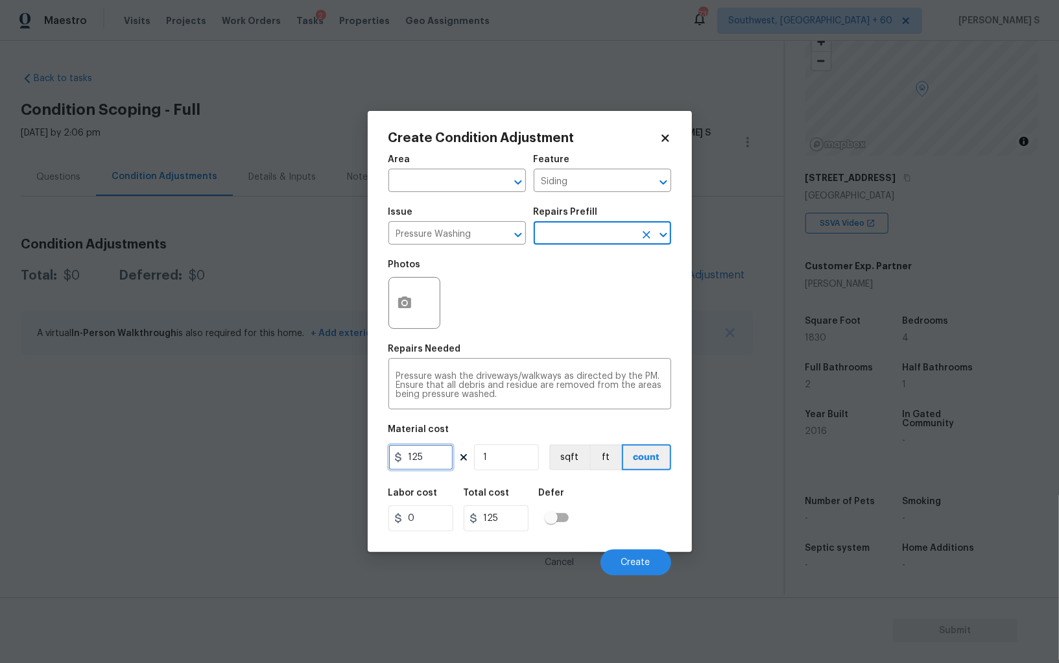
click at [420, 463] on input "125" at bounding box center [421, 457] width 65 height 26
type input "200"
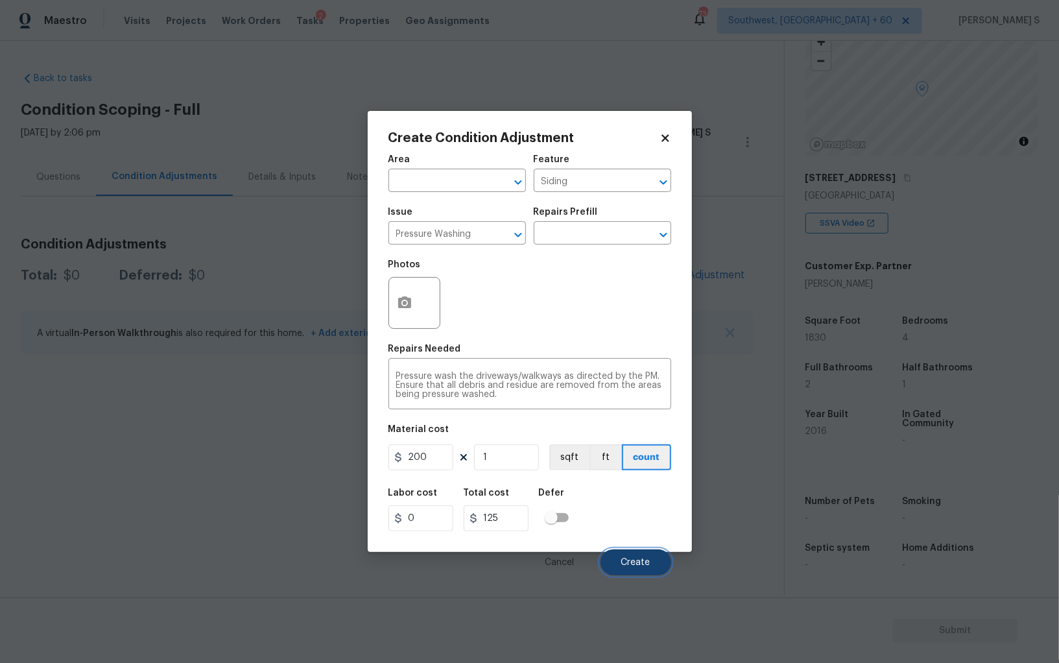
type input "200"
click at [651, 563] on button "Create" at bounding box center [636, 563] width 71 height 26
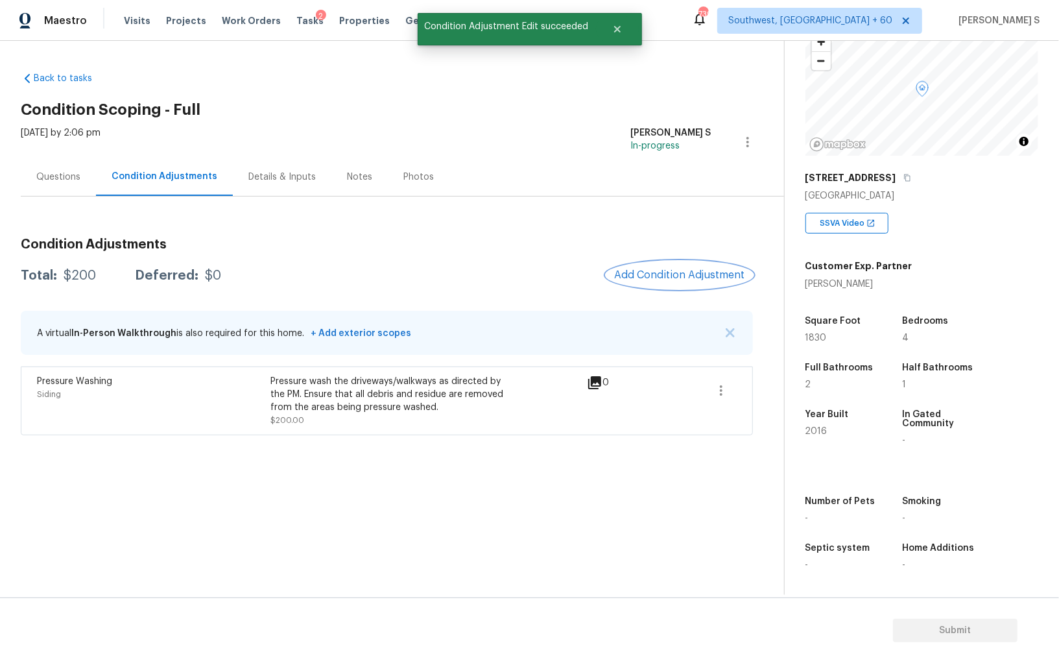
click at [607, 261] on button "Add Condition Adjustment" at bounding box center [680, 274] width 147 height 27
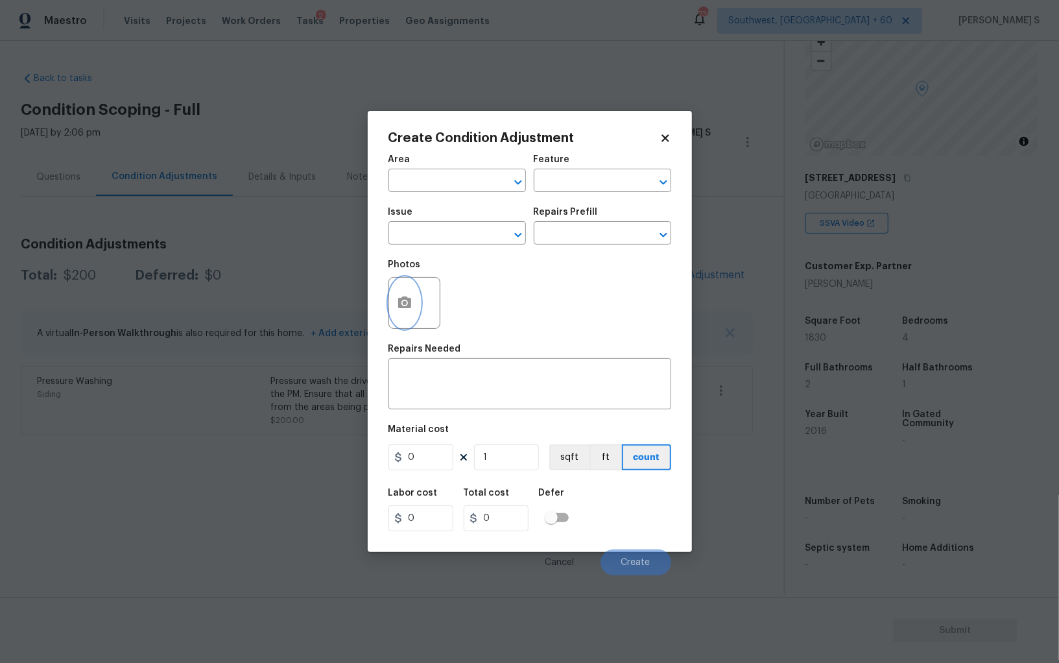
click at [404, 304] on circle "button" at bounding box center [404, 303] width 4 height 4
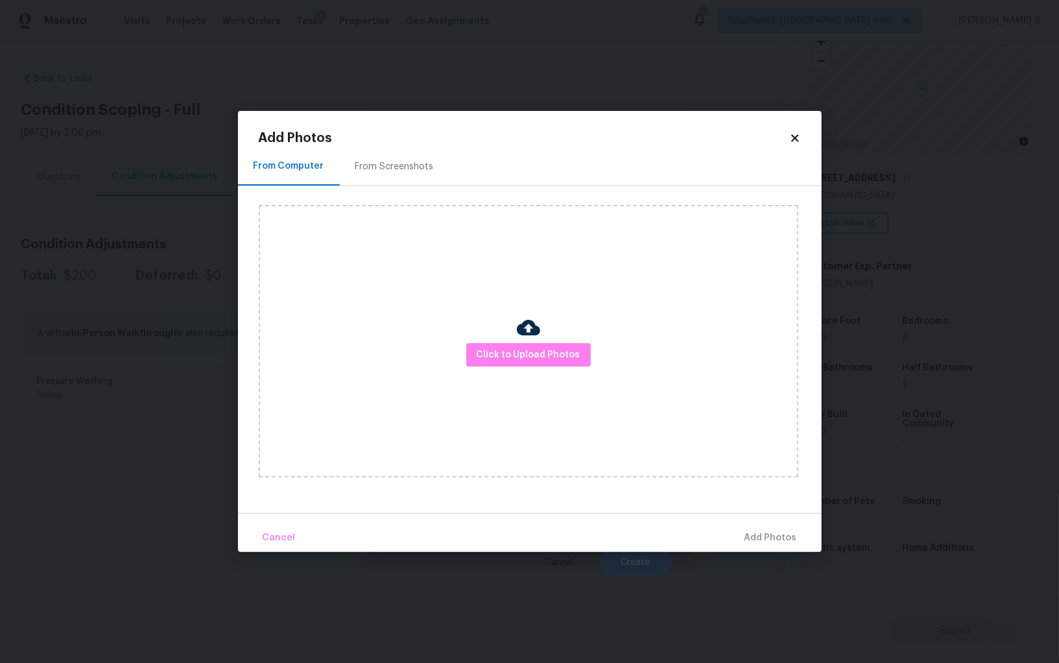
click at [407, 164] on div "From Screenshots" at bounding box center [395, 166] width 79 height 13
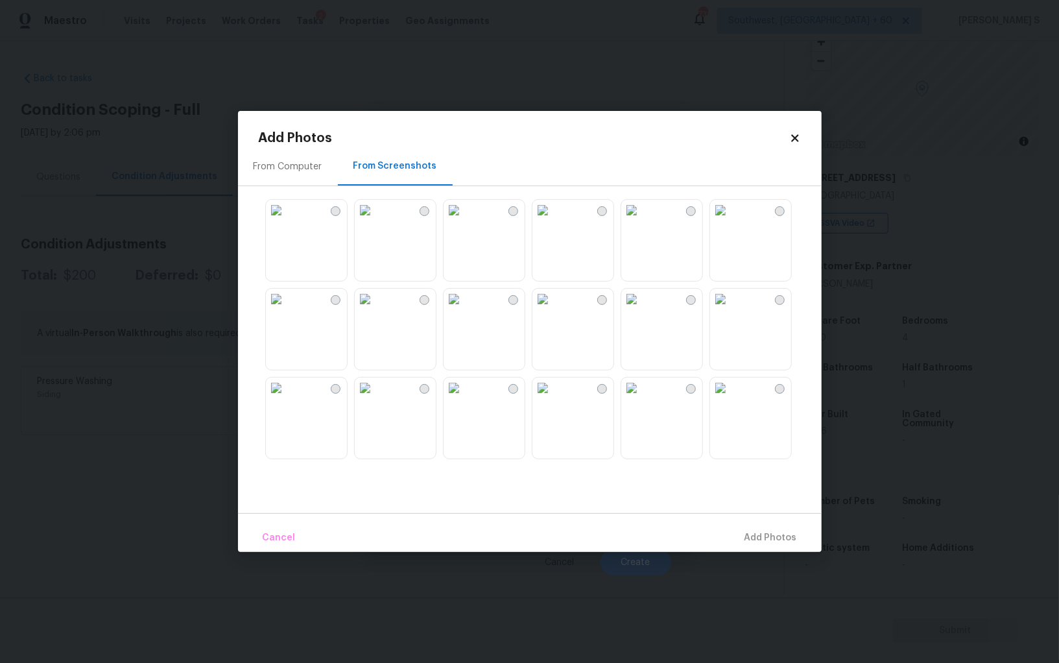
click at [553, 221] on img at bounding box center [543, 210] width 21 height 21
click at [553, 309] on img at bounding box center [543, 299] width 21 height 21
click at [703, 342] on div at bounding box center [540, 329] width 563 height 272
click at [731, 309] on img at bounding box center [720, 299] width 21 height 21
click at [642, 305] on img at bounding box center [632, 299] width 21 height 21
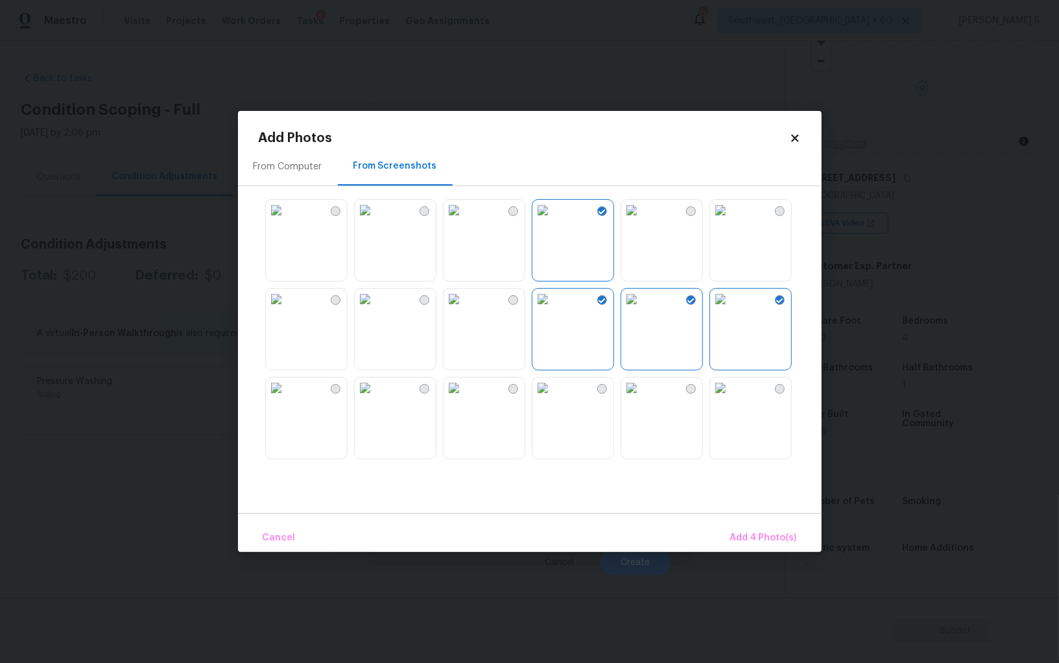
click at [376, 398] on img at bounding box center [365, 388] width 21 height 21
click at [744, 533] on span "Add 5 Photo(s)" at bounding box center [765, 538] width 66 height 16
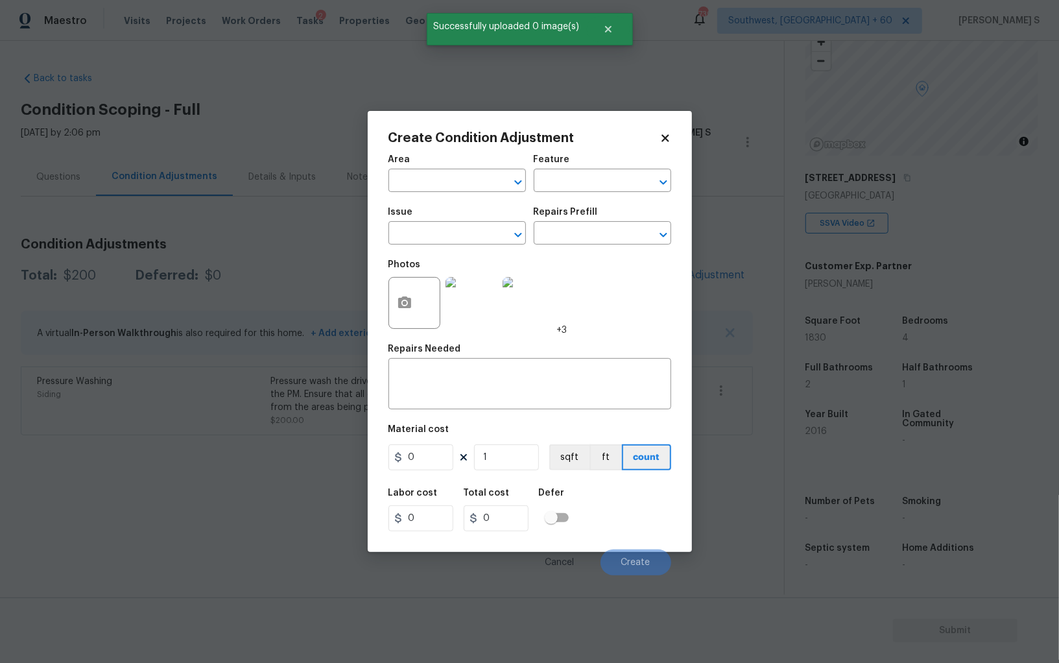
click at [423, 249] on span "Issue ​" at bounding box center [458, 226] width 138 height 53
click at [422, 234] on input "text" at bounding box center [439, 234] width 101 height 20
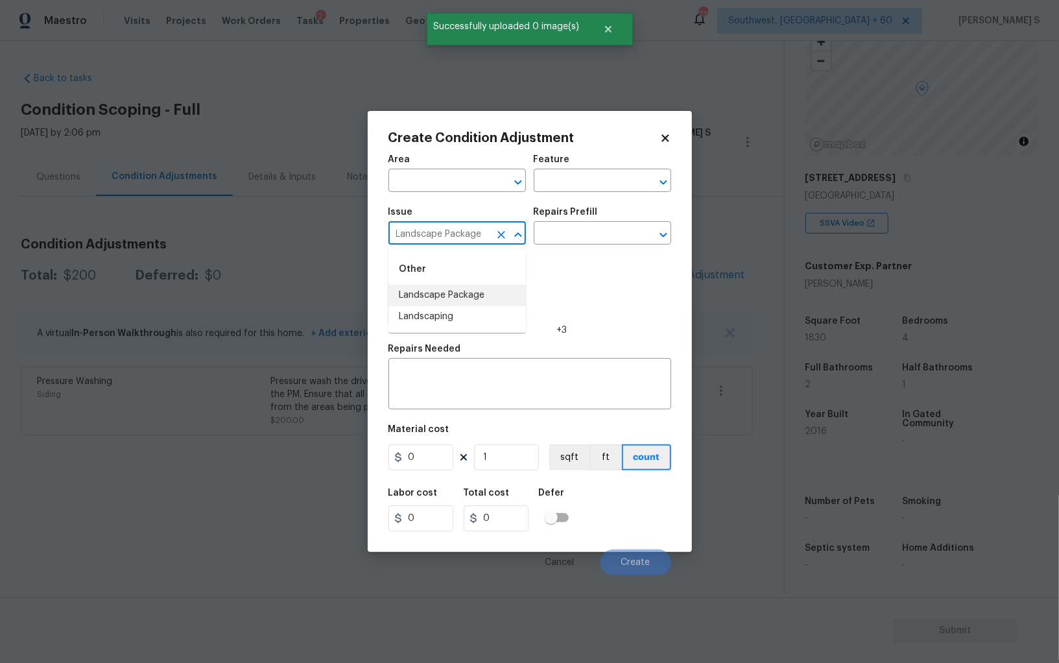
type input "Landscape Package"
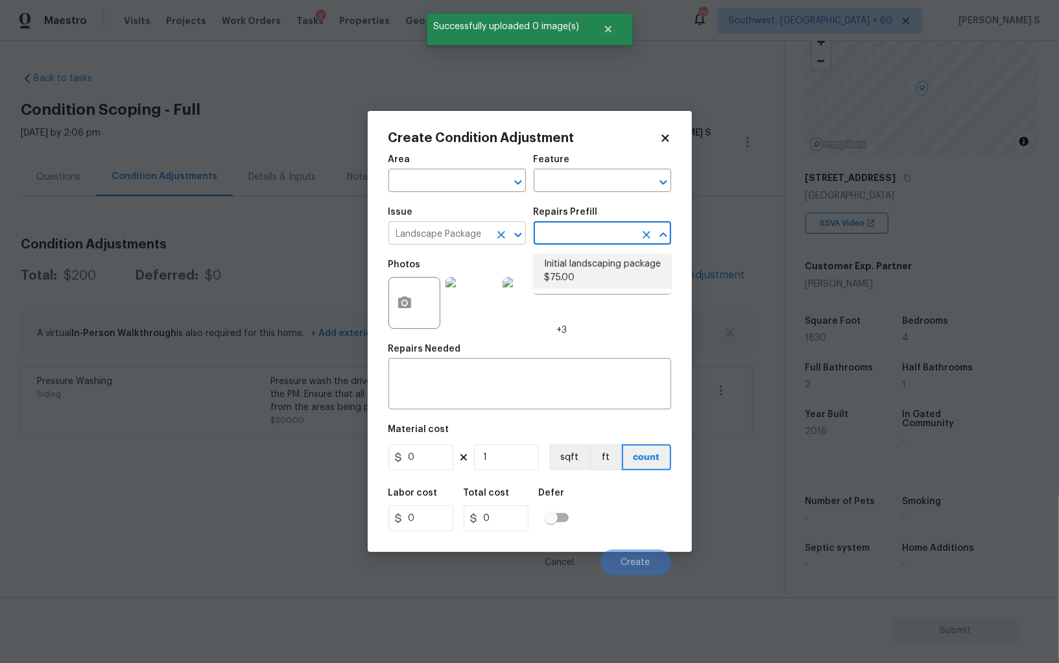
type input "Home Readiness Packages"
type textarea "Mowing of grass up to 6" in height. Mow, edge along driveways & sidewalks, trim…"
type input "75"
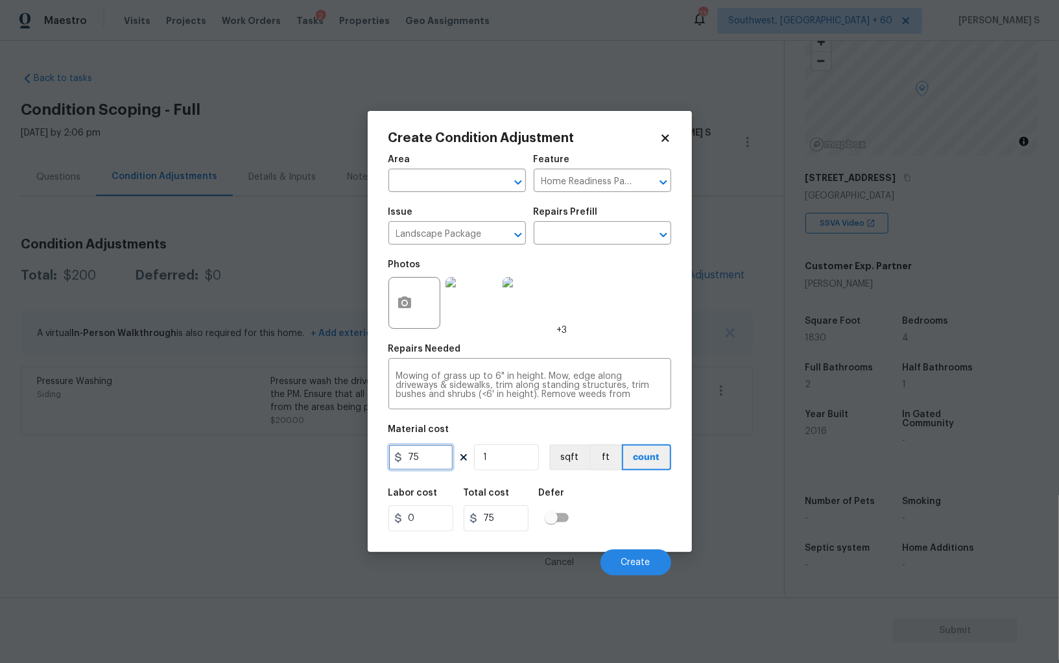
click at [437, 446] on input "75" at bounding box center [421, 457] width 65 height 26
type input "750"
click at [664, 556] on button "Create" at bounding box center [636, 563] width 71 height 26
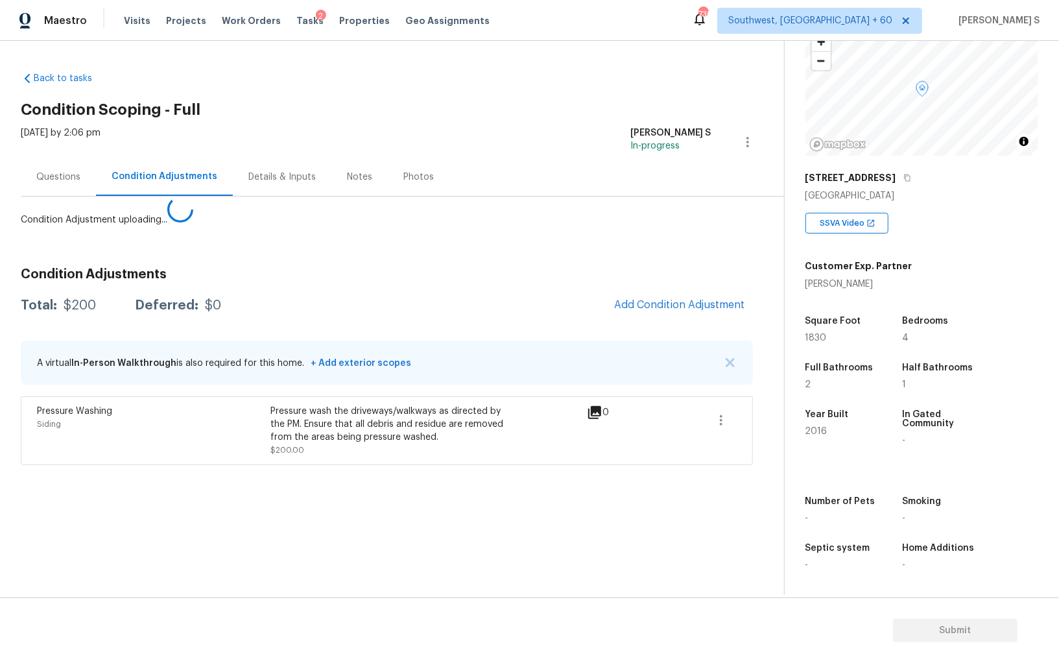
click at [251, 510] on body "Maestro Visits Projects Work Orders Tasks 2 Properties Geo Assignments 739 Sout…" at bounding box center [529, 331] width 1059 height 663
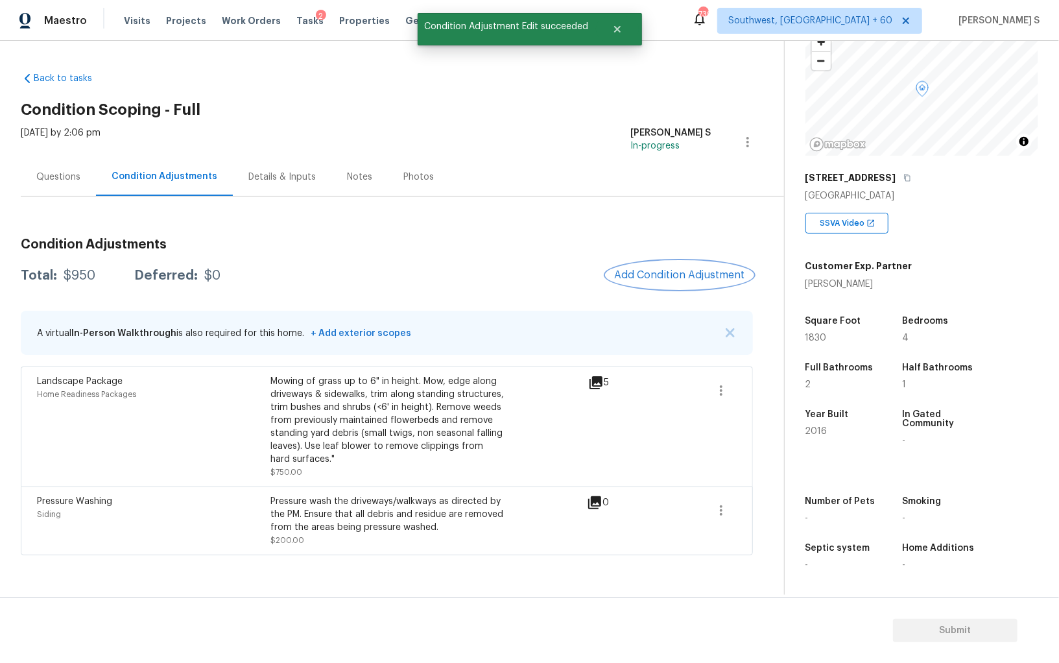
click at [680, 280] on span "Add Condition Adjustment" at bounding box center [679, 275] width 131 height 12
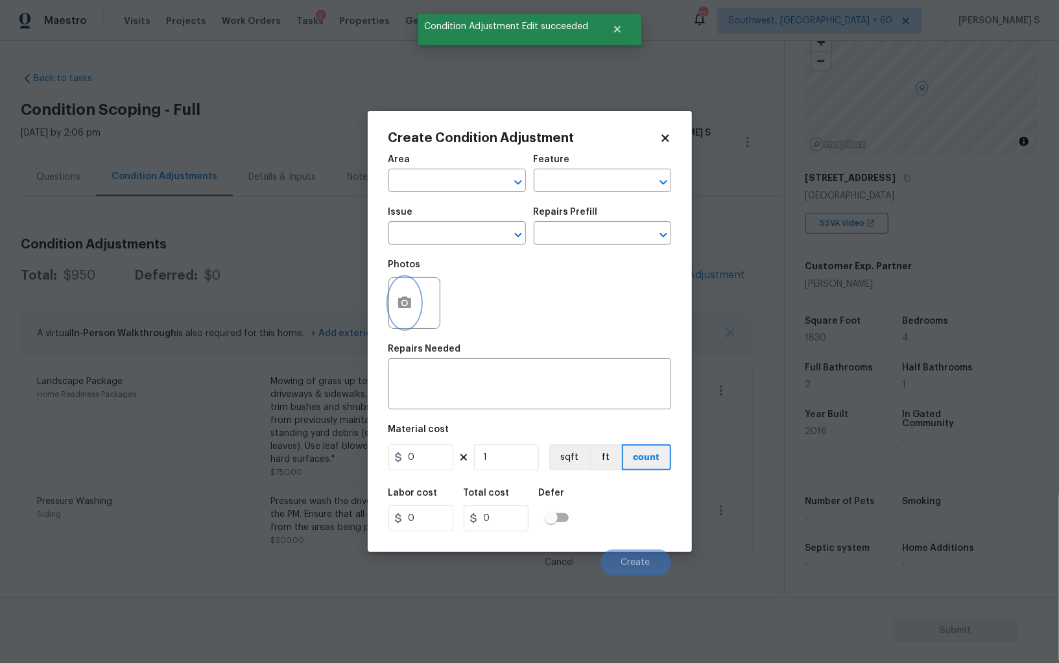
click at [394, 308] on button "button" at bounding box center [404, 303] width 31 height 51
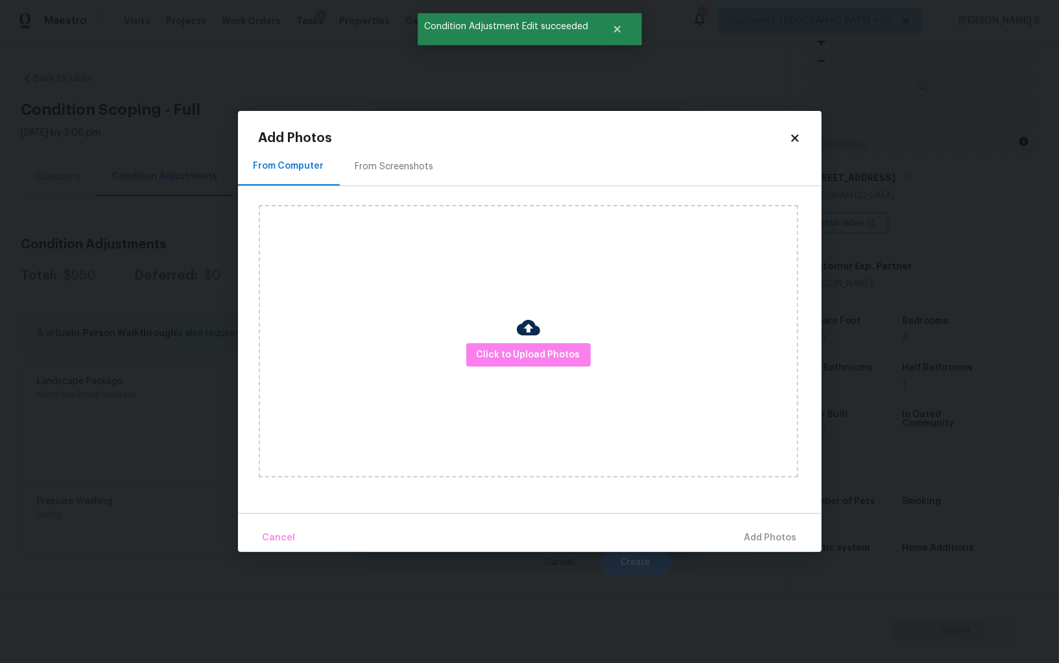
click at [387, 176] on div "From Screenshots" at bounding box center [395, 166] width 110 height 38
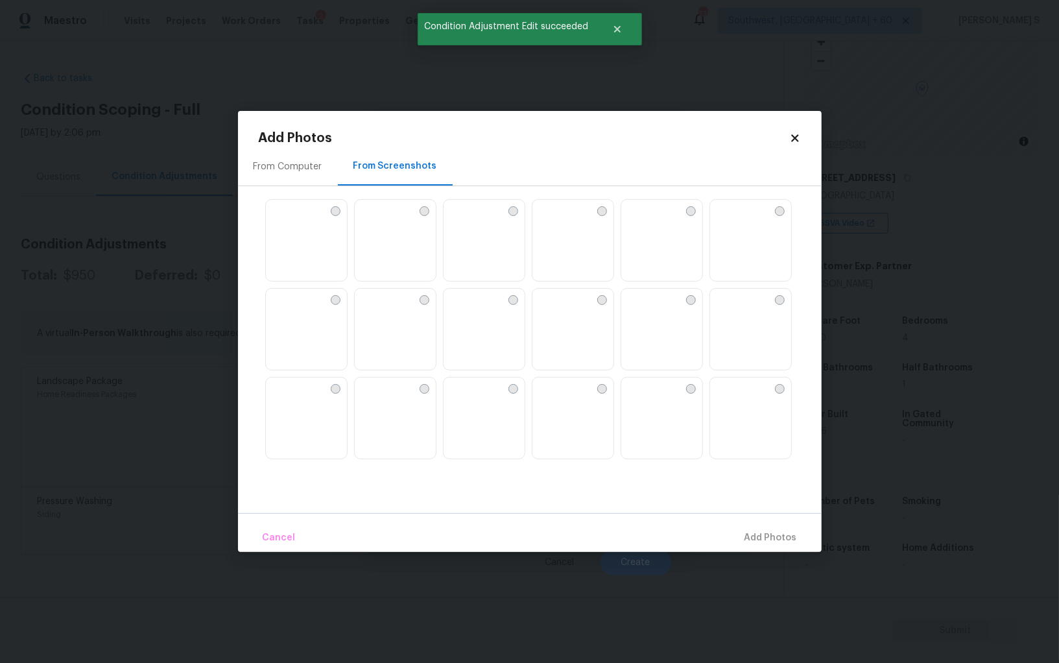
click at [577, 317] on img at bounding box center [573, 330] width 81 height 82
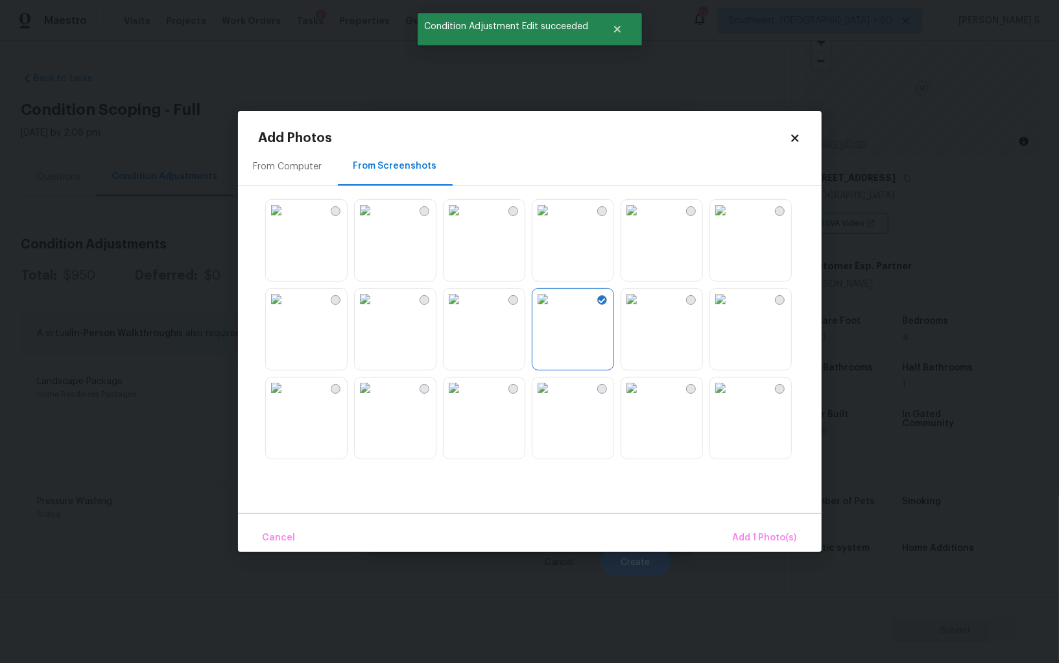
click at [553, 221] on img at bounding box center [543, 210] width 21 height 21
click at [465, 398] on img at bounding box center [454, 388] width 21 height 21
click at [740, 544] on span "Add 3 Photo(s)" at bounding box center [765, 538] width 66 height 16
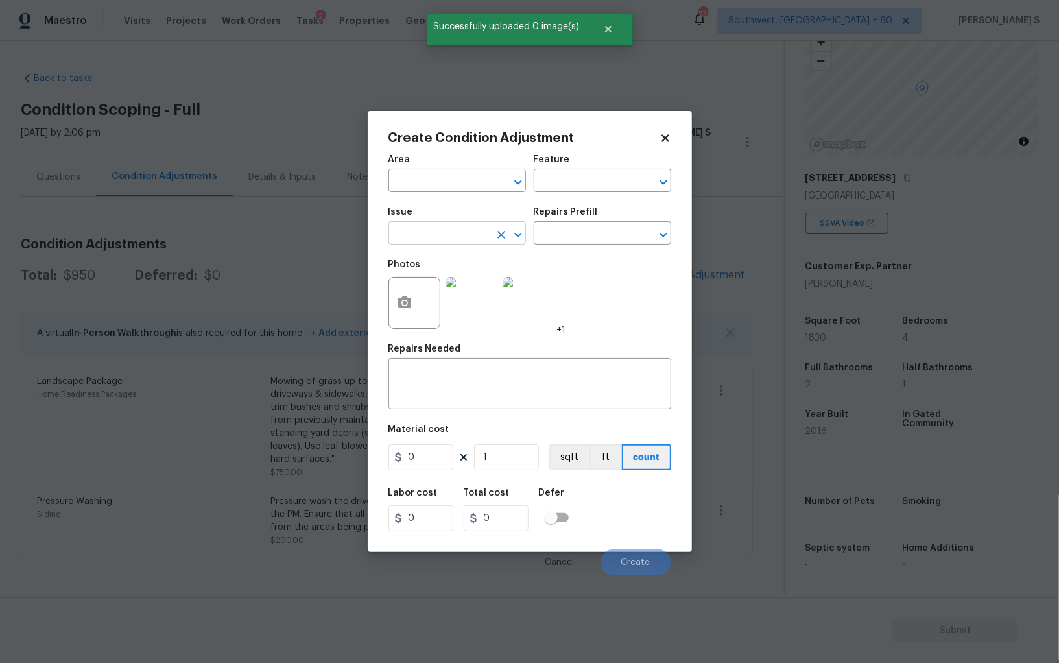
click at [432, 236] on input "text" at bounding box center [439, 234] width 101 height 20
type input "ACQ: Paint"
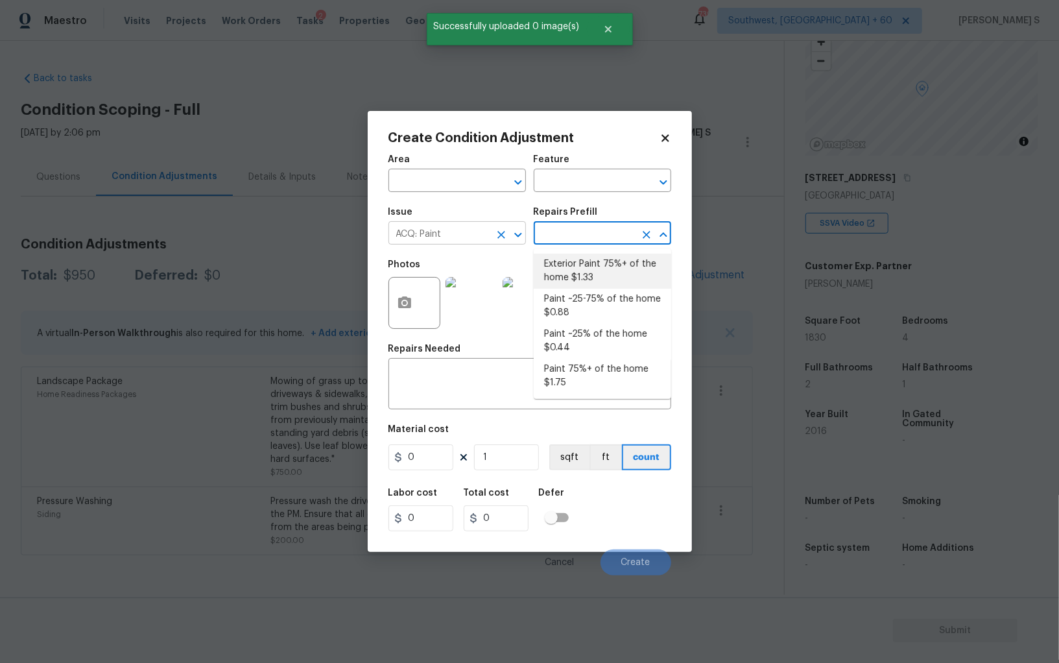
type input "Acquisition"
type textarea "Acquisition Scope: 75%+ of the home exterior will likely require paint"
type input "1.33"
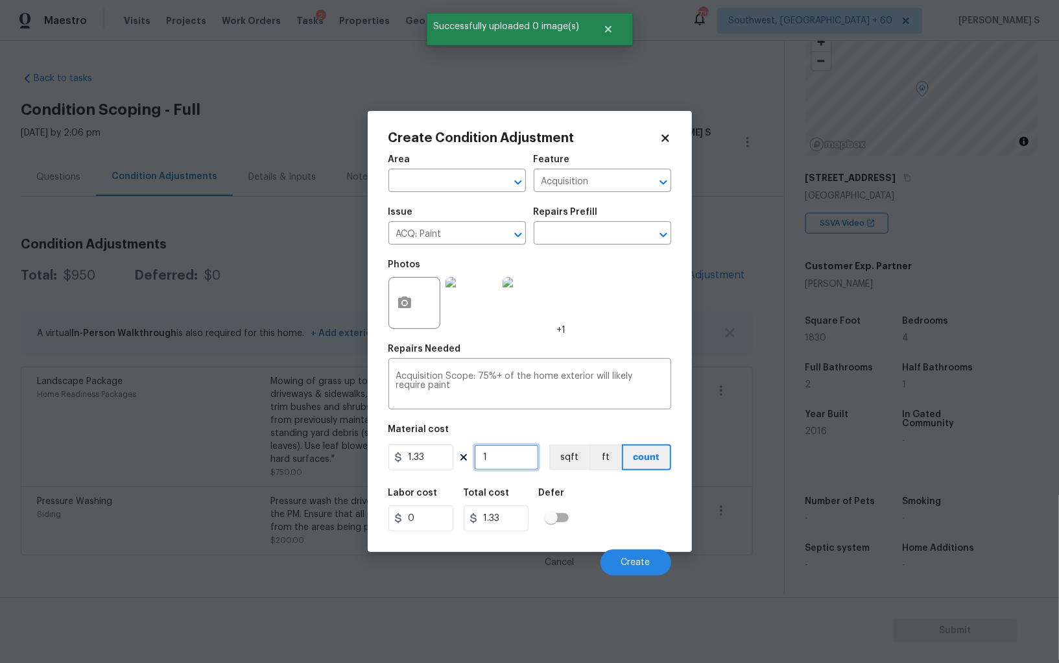
click at [511, 463] on input "1" at bounding box center [506, 457] width 65 height 26
type input "18"
type input "23.94"
type input "183"
type input "243.39"
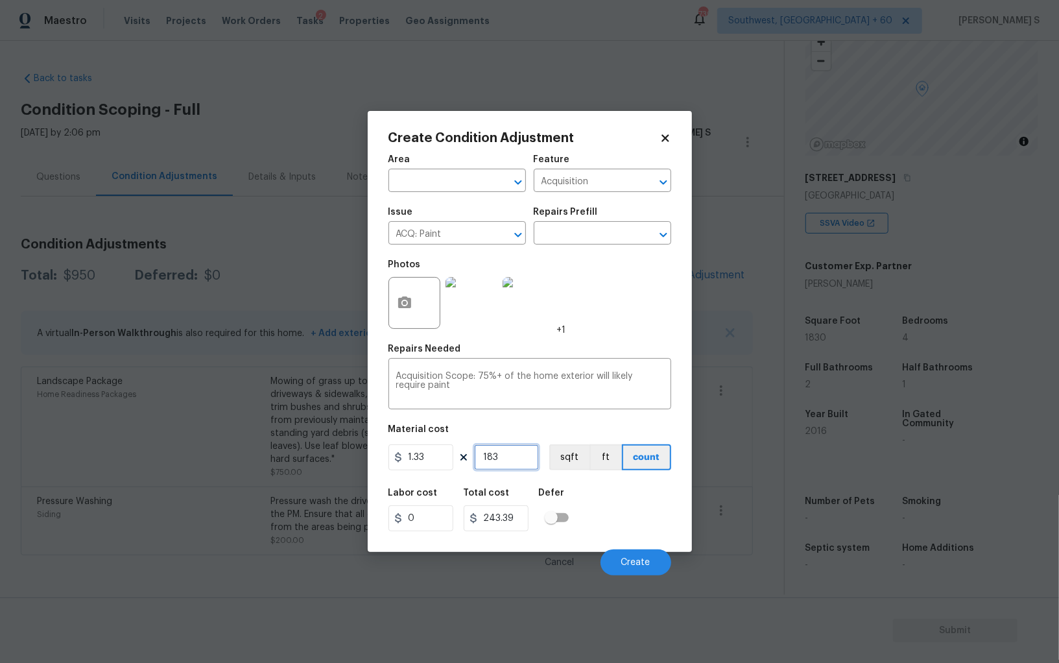
type input "1830"
type input "2433.9"
type input "1830"
click at [565, 455] on button "sqft" at bounding box center [570, 457] width 40 height 26
click at [592, 502] on div "Labor cost 0 Total cost 2433.9 Defer" at bounding box center [530, 510] width 283 height 58
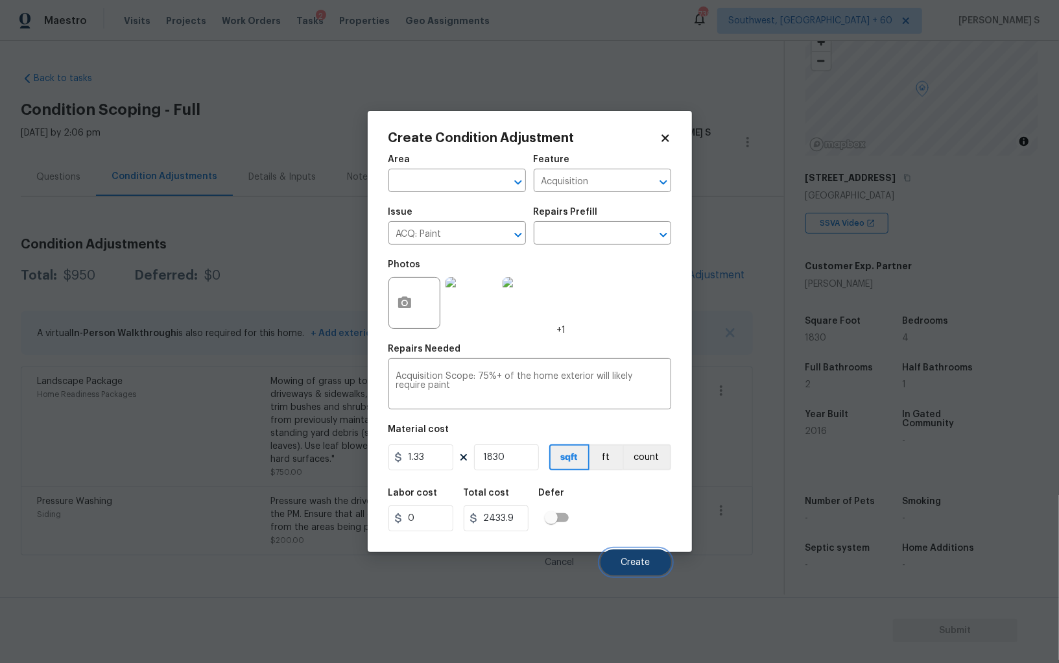
click at [641, 554] on button "Create" at bounding box center [636, 563] width 71 height 26
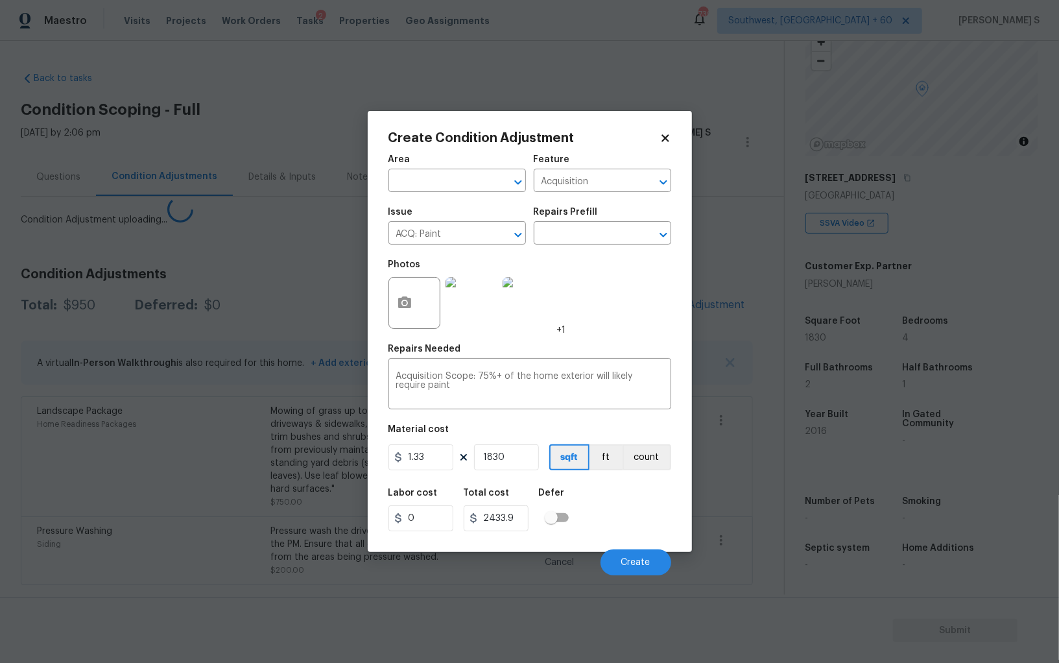
click at [224, 507] on body "Maestro Visits Projects Work Orders Tasks 2 Properties Geo Assignments 739 Sout…" at bounding box center [529, 331] width 1059 height 663
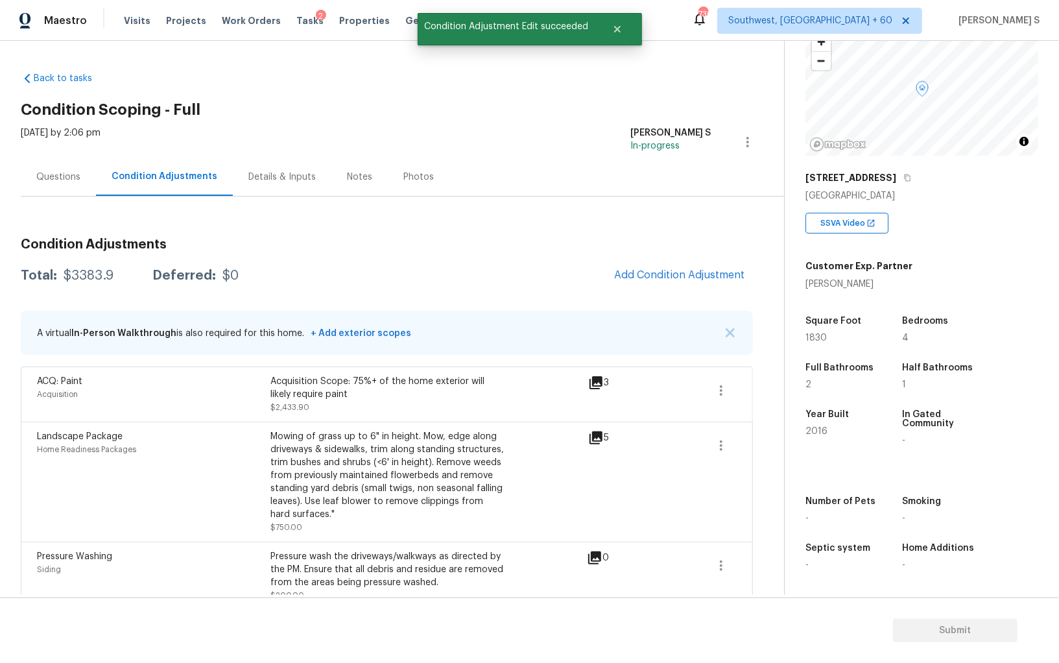
click at [683, 291] on div "Condition Adjustments Total: $3383.9 Deferred: $0 Add Condition Adjustment A vi…" at bounding box center [387, 419] width 733 height 383
click at [683, 276] on span "Add Condition Adjustment" at bounding box center [679, 275] width 131 height 12
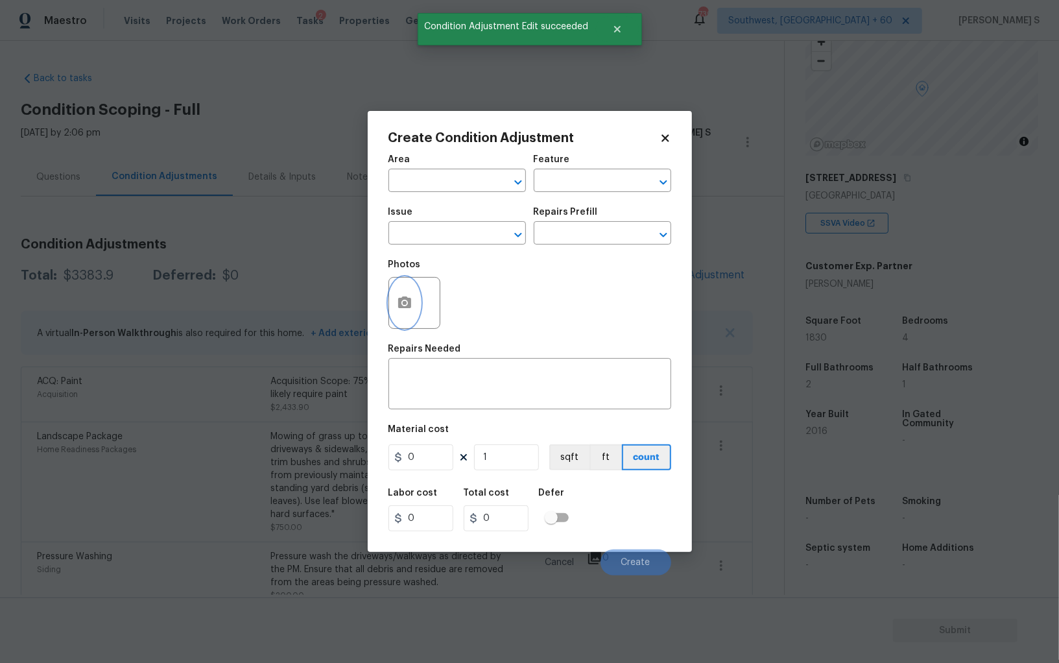
click at [413, 290] on button "button" at bounding box center [404, 303] width 31 height 51
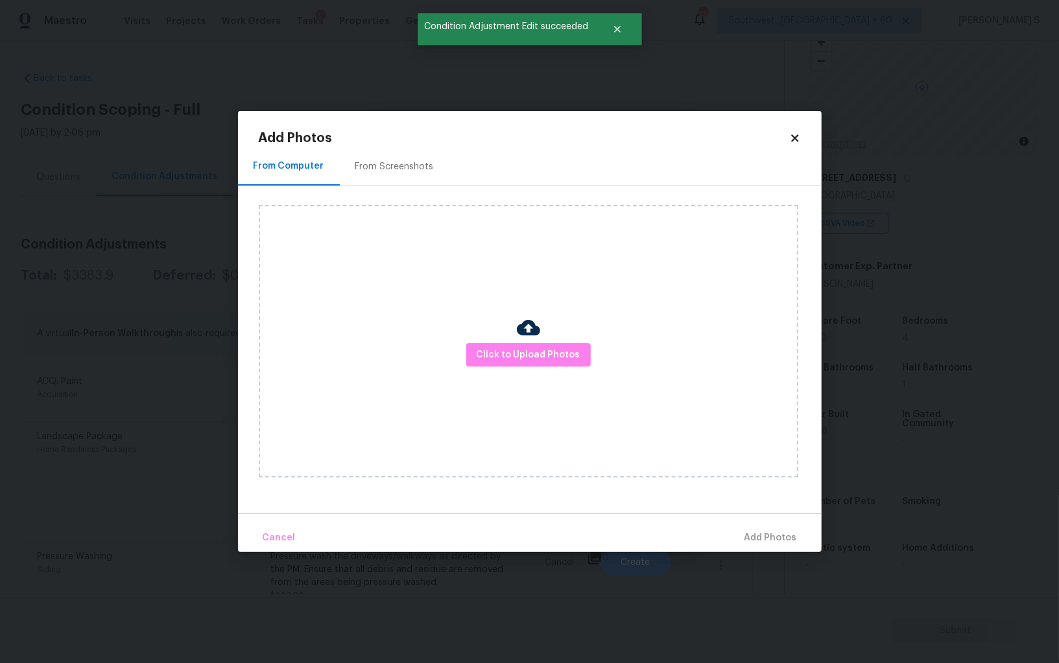
click at [522, 336] on img at bounding box center [528, 327] width 23 height 23
click at [522, 347] on span "Click to Upload Photos" at bounding box center [529, 355] width 104 height 16
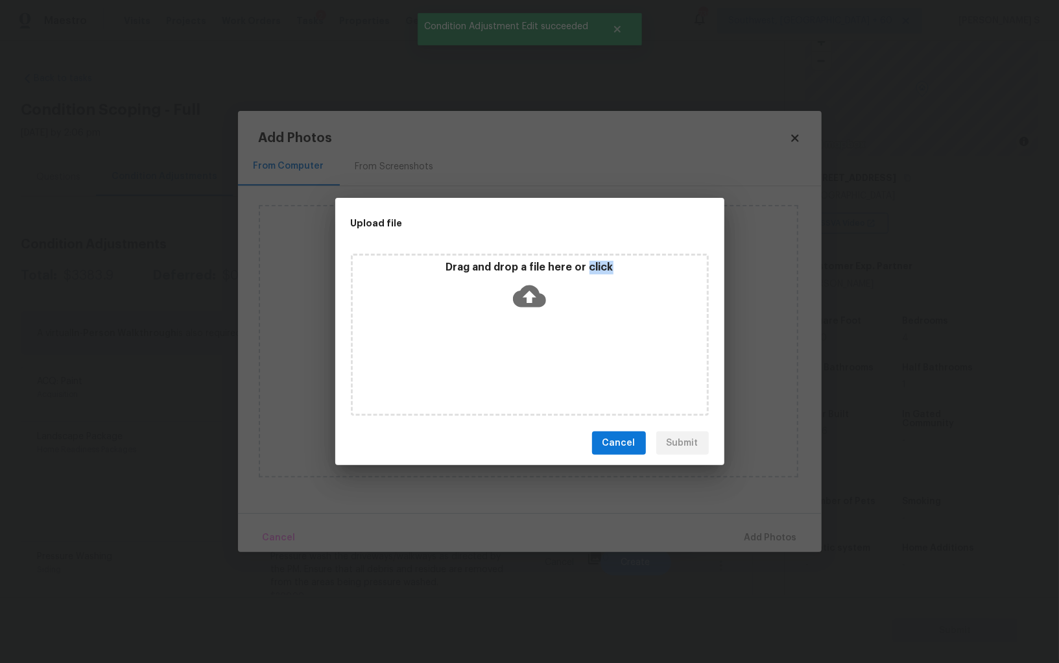
click at [522, 347] on div "Drag and drop a file here or click" at bounding box center [530, 335] width 358 height 162
